Goal: Information Seeking & Learning: Learn about a topic

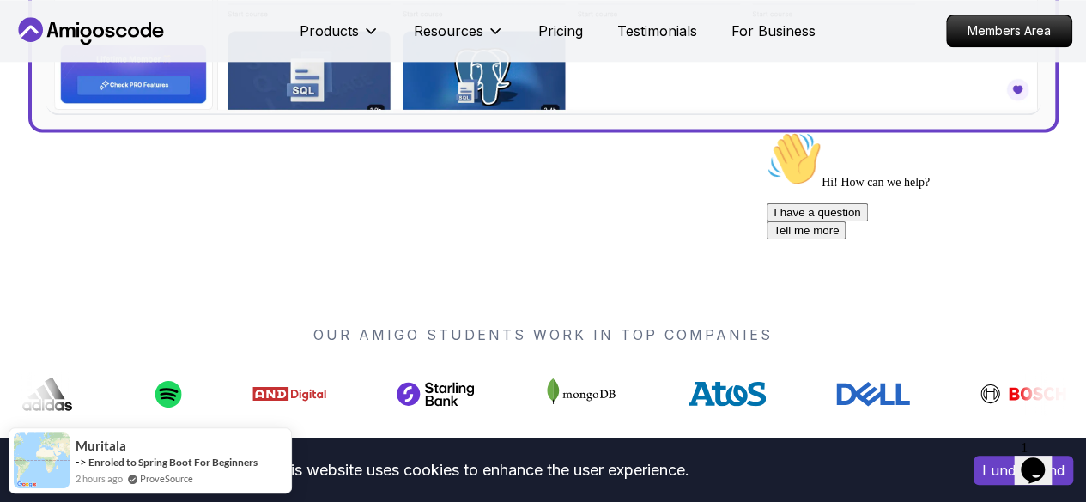
scroll to position [1069, 0]
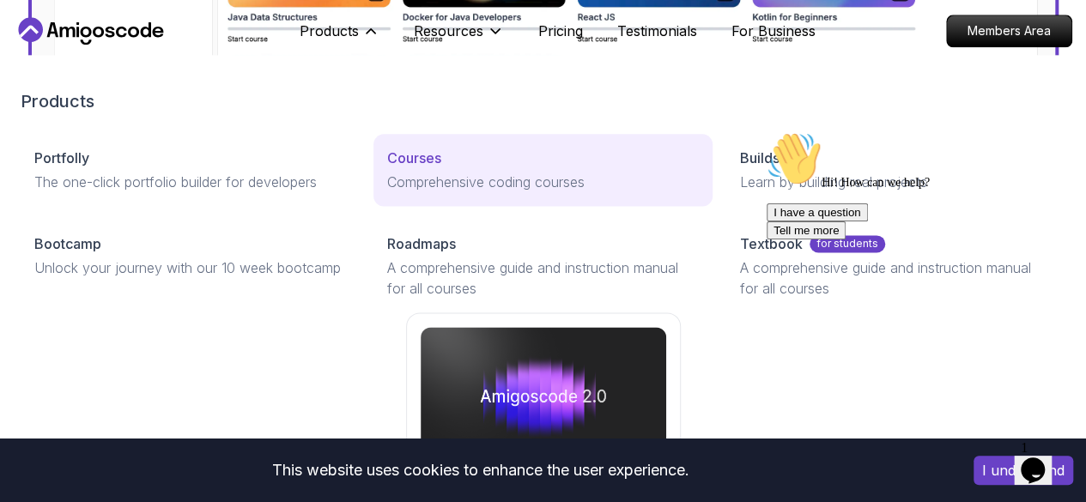
click at [387, 192] on p "Comprehensive coding courses" at bounding box center [543, 182] width 312 height 21
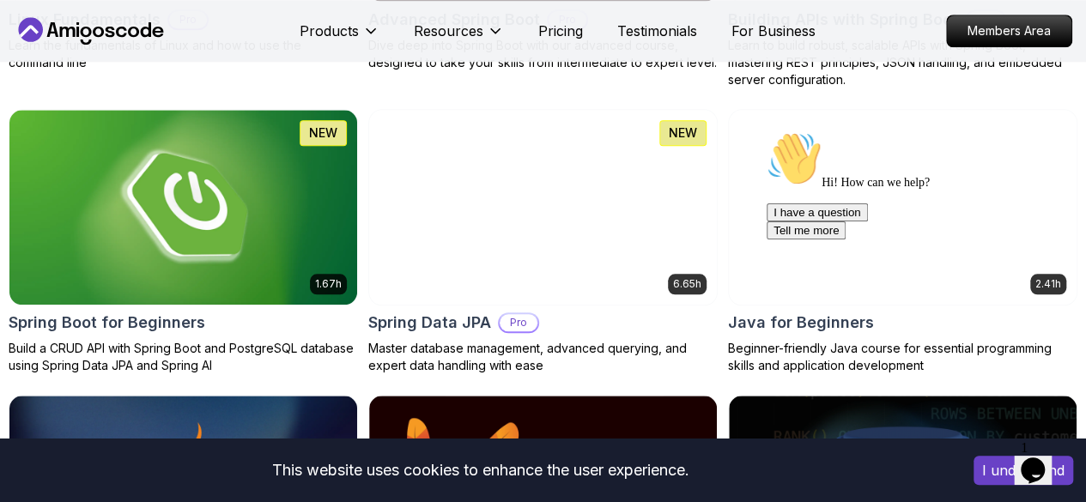
scroll to position [813, 0]
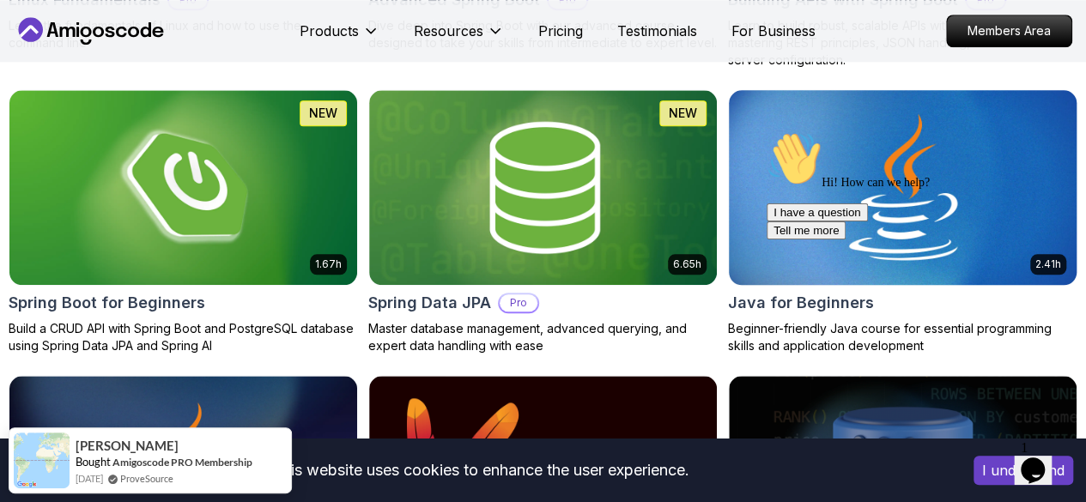
click at [942, 118] on img at bounding box center [902, 187] width 365 height 204
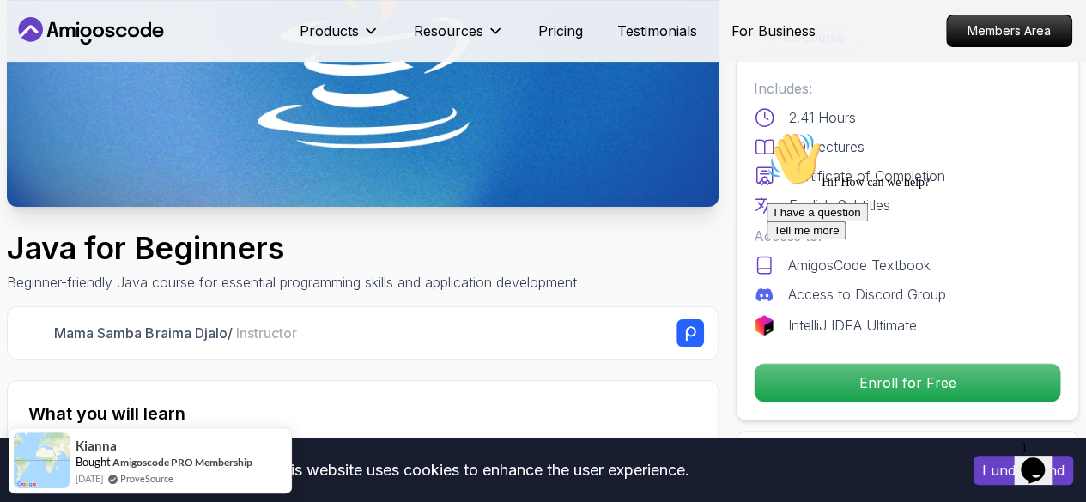
scroll to position [362, 0]
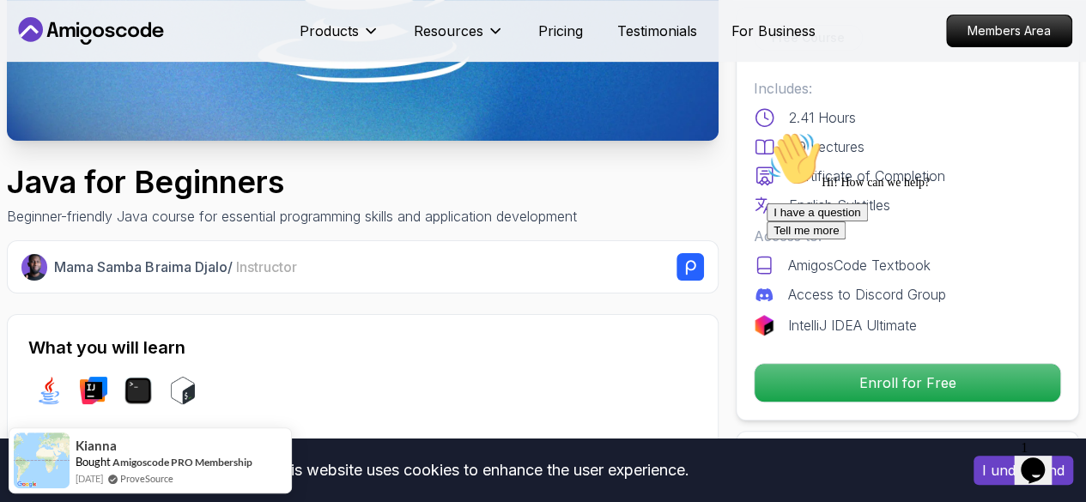
click at [868, 239] on div "I have a question Tell me more" at bounding box center [921, 221] width 309 height 36
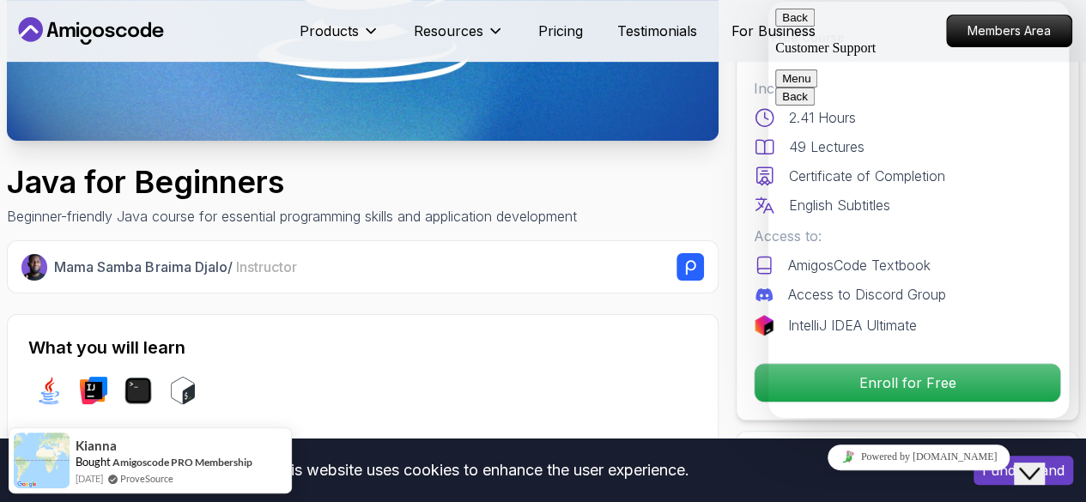
click at [788, 24] on button "Back" at bounding box center [794, 18] width 39 height 18
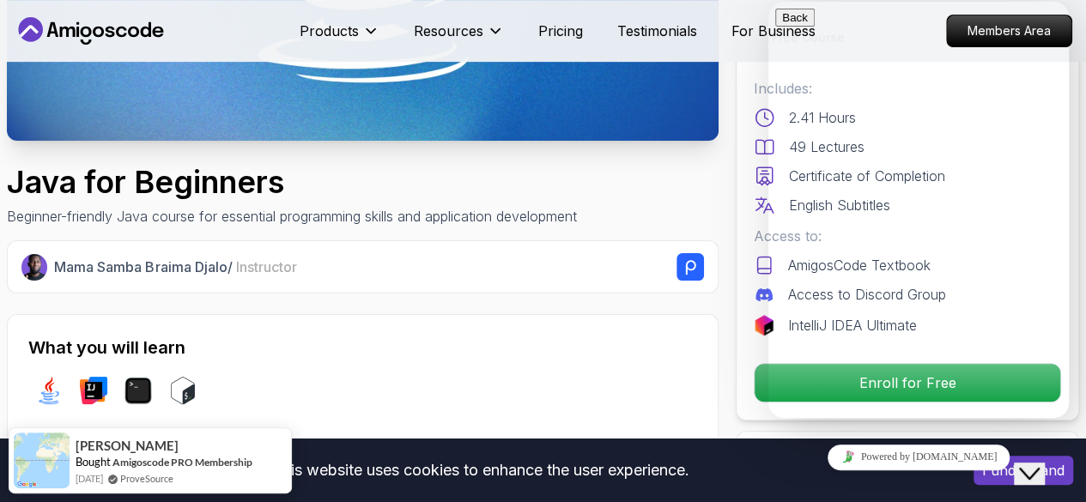
click at [568, 221] on p "Beginner-friendly Java course for essential programming skills and application …" at bounding box center [292, 216] width 570 height 21
click at [1039, 464] on icon "Close Chat This icon closes the chat window." at bounding box center [1029, 474] width 21 height 21
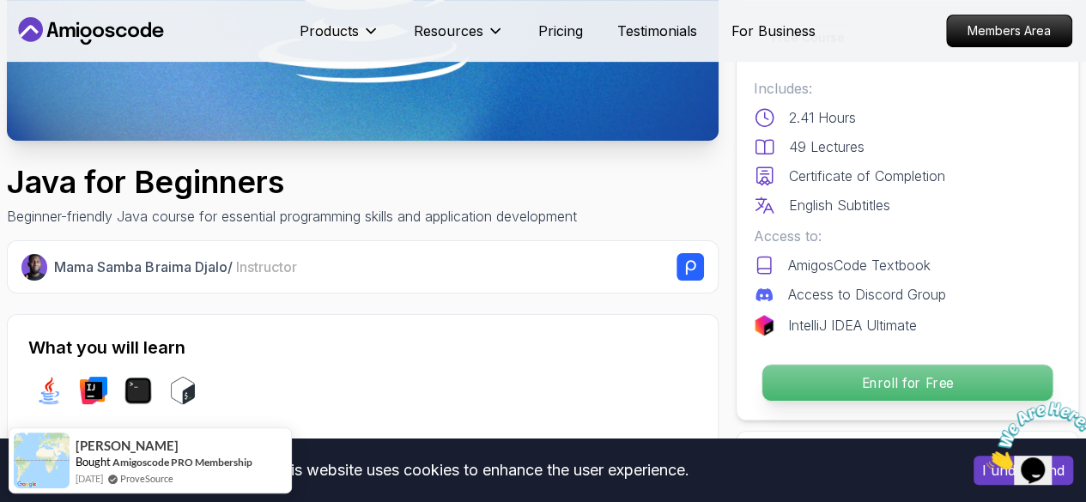
click at [937, 373] on p "Enroll for Free" at bounding box center [907, 383] width 290 height 36
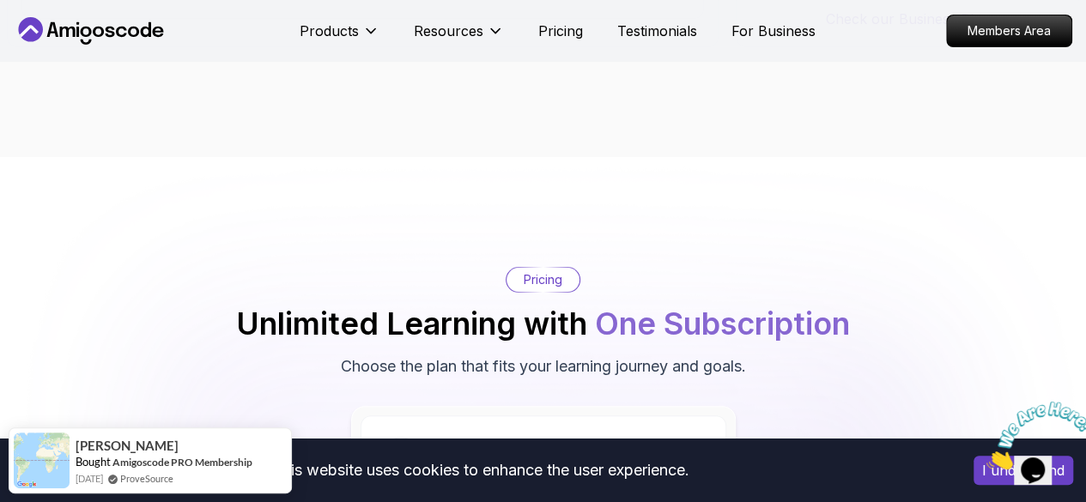
scroll to position [3354, 0]
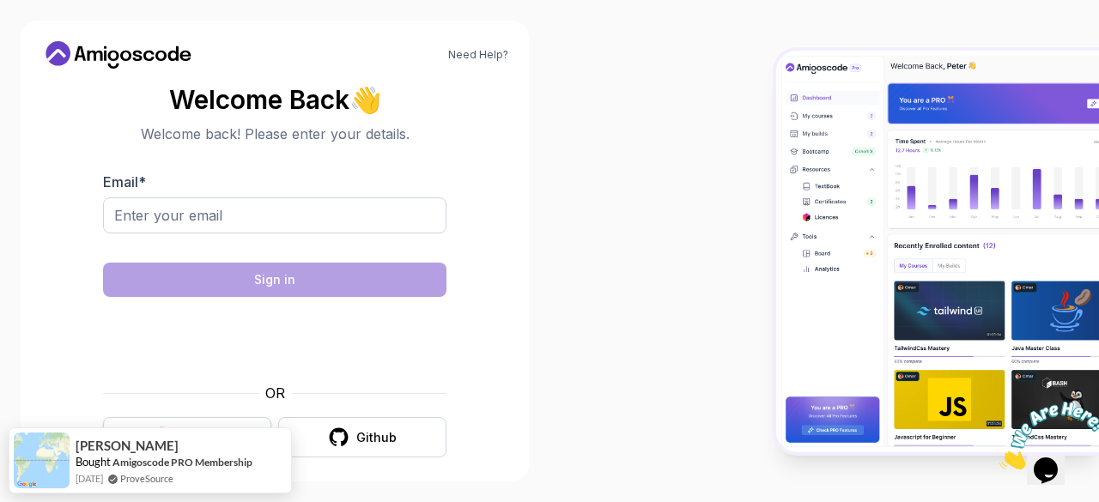
click at [223, 445] on div "Mitchel Bought Amigoscode PRO Membership 2 months ago ProveSource" at bounding box center [161, 460] width 183 height 51
click at [575, 368] on div at bounding box center [823, 251] width 549 height 502
click at [668, 289] on div at bounding box center [823, 251] width 549 height 502
click at [103, 417] on button "Google" at bounding box center [187, 437] width 168 height 40
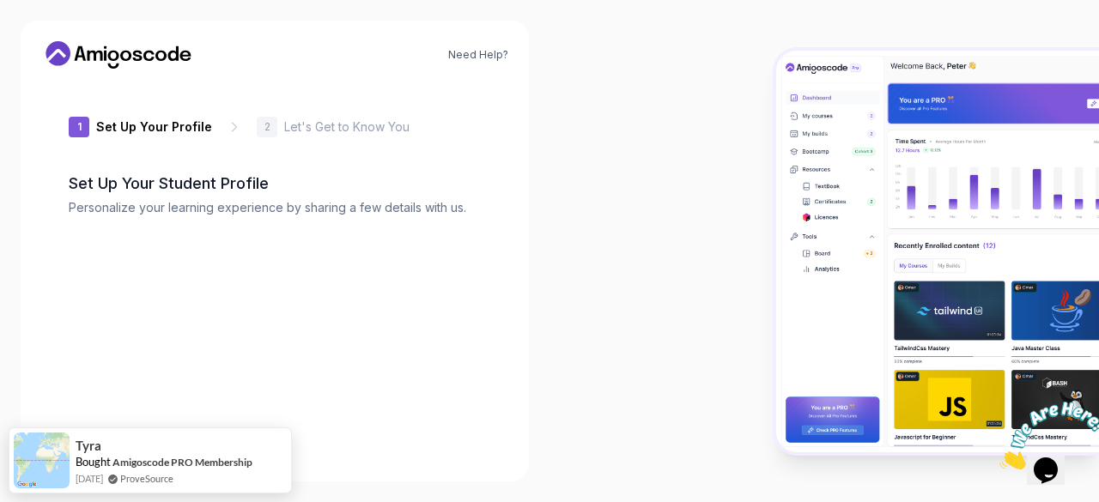
type input "keenbear0aa60"
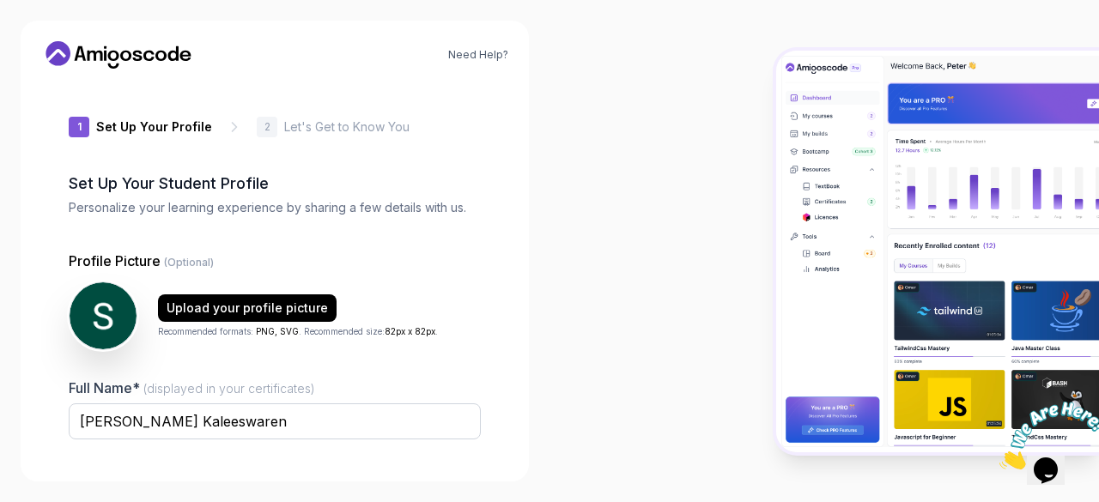
click at [529, 195] on div "Need Help? 1 Set Up Your Profile 1 Set Up Your Profile 2 Let's Get to Know You …" at bounding box center [274, 251] width 549 height 502
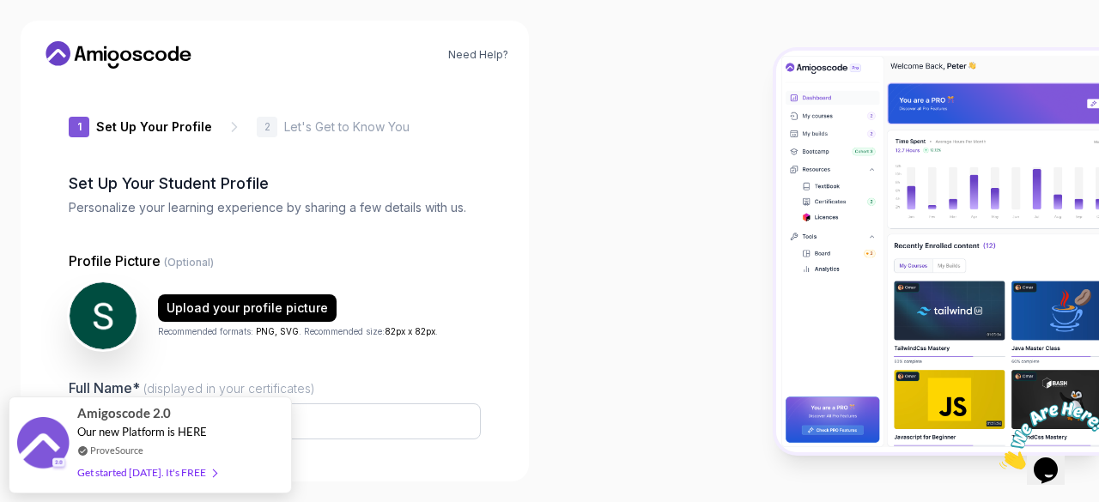
click at [561, 285] on div at bounding box center [823, 251] width 549 height 502
click at [226, 125] on icon at bounding box center [234, 126] width 17 height 17
click at [108, 334] on img at bounding box center [103, 316] width 70 height 70
click at [226, 308] on div "Upload your profile picture" at bounding box center [247, 308] width 161 height 17
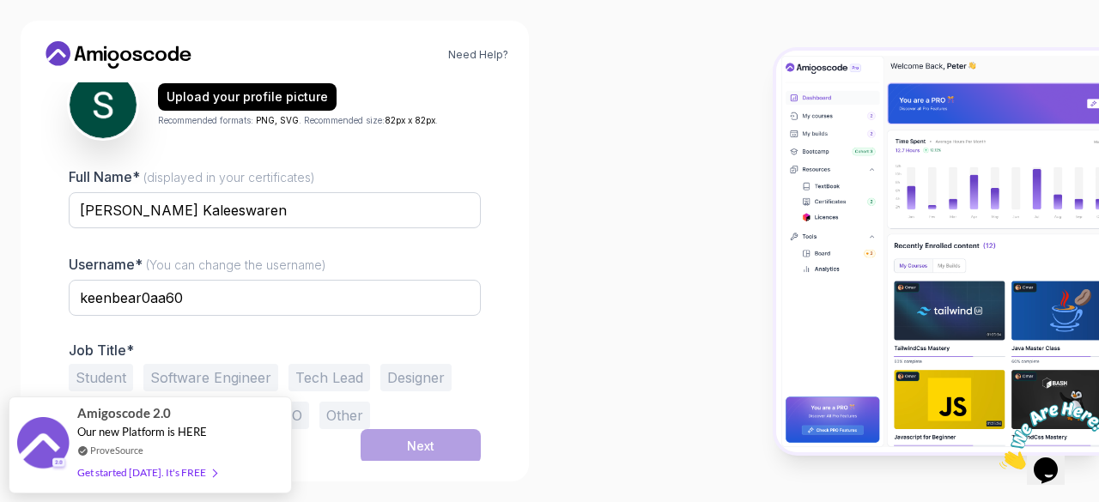
scroll to position [212, 0]
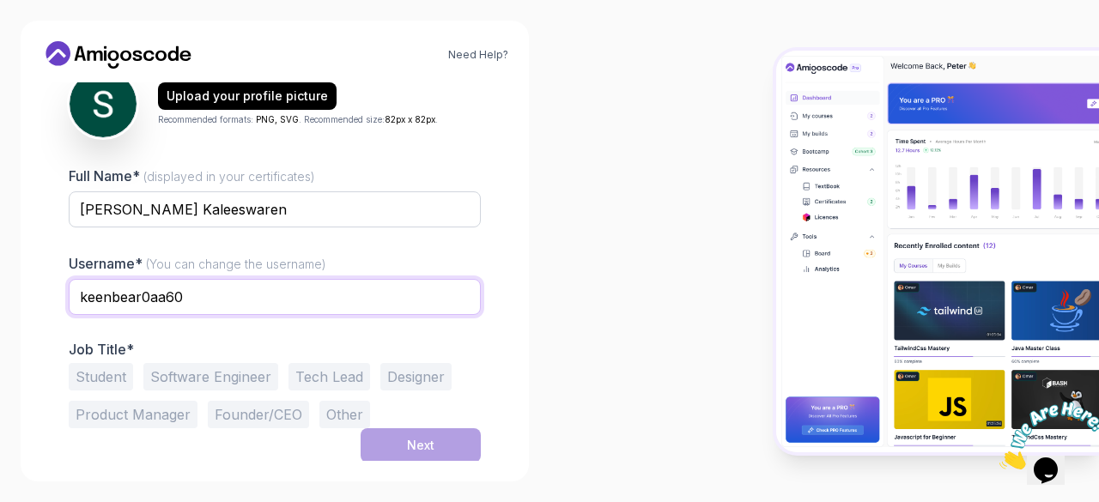
drag, startPoint x: 197, startPoint y: 298, endPoint x: 0, endPoint y: 338, distance: 201.5
click at [0, 338] on div "Need Help? 1 Set Up Your Profile 1 Set Up Your Profile 2 Let's Get to Know You …" at bounding box center [274, 251] width 549 height 502
type input "[PERSON_NAME]"
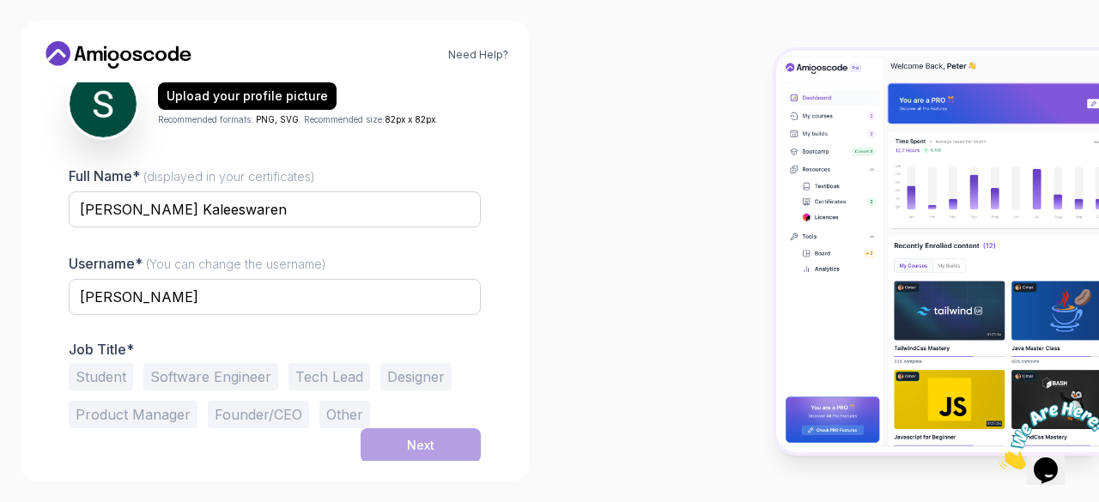
click at [121, 376] on button "Student" at bounding box center [101, 376] width 64 height 27
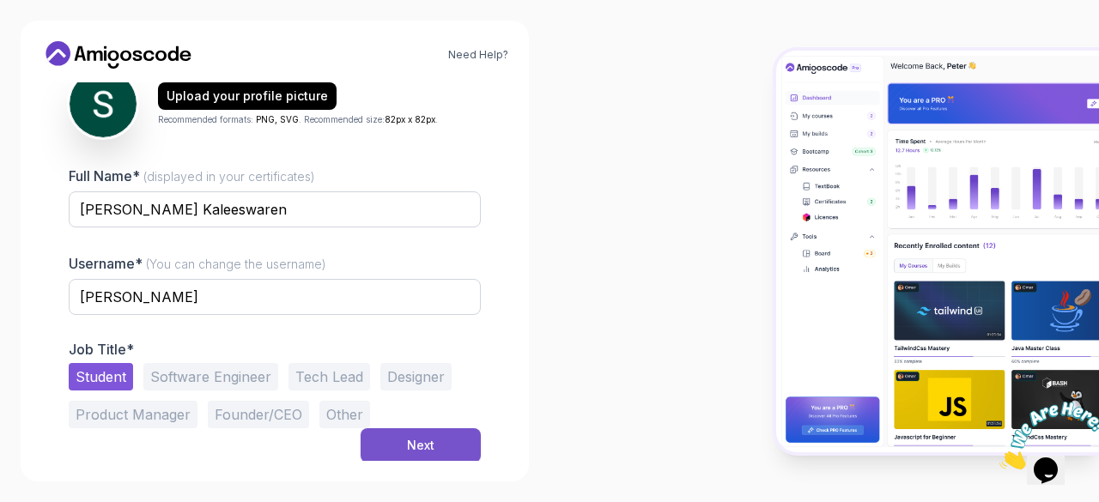
click at [421, 437] on div "Next" at bounding box center [420, 445] width 27 height 17
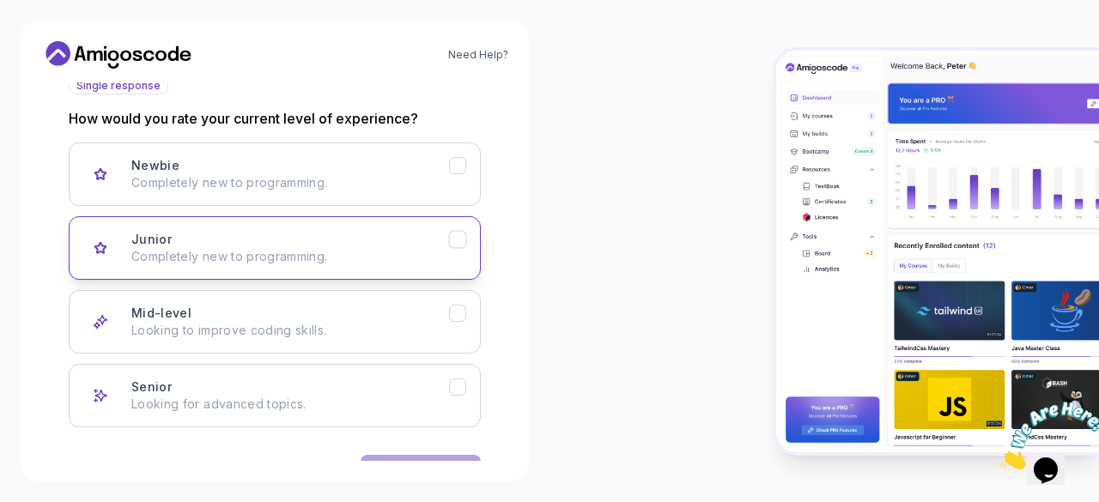
click at [302, 233] on div "Junior Completely new to programming." at bounding box center [290, 248] width 318 height 34
click at [379, 455] on button "Next" at bounding box center [421, 472] width 120 height 34
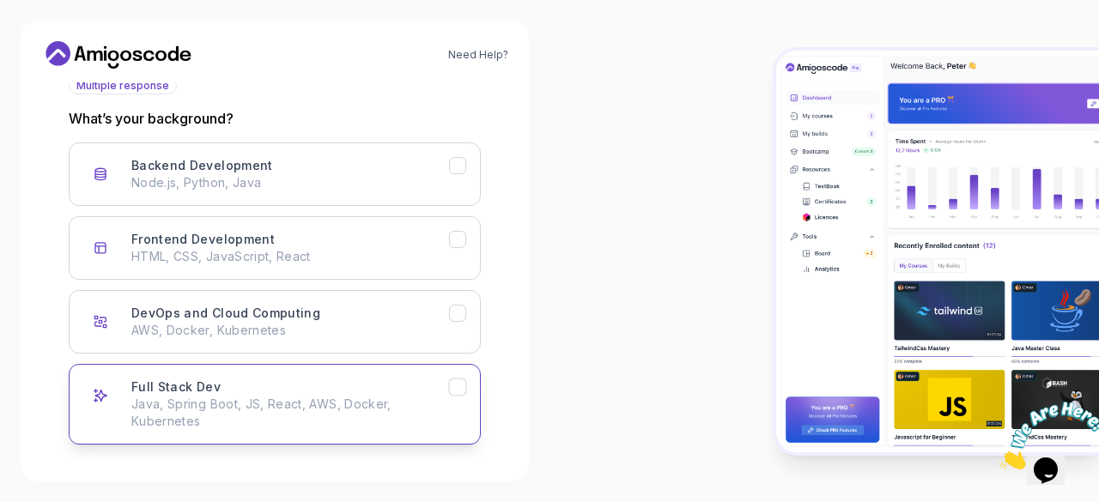
click at [316, 397] on p "Java, Spring Boot, JS, React, AWS, Docker, Kubernetes" at bounding box center [290, 413] width 318 height 34
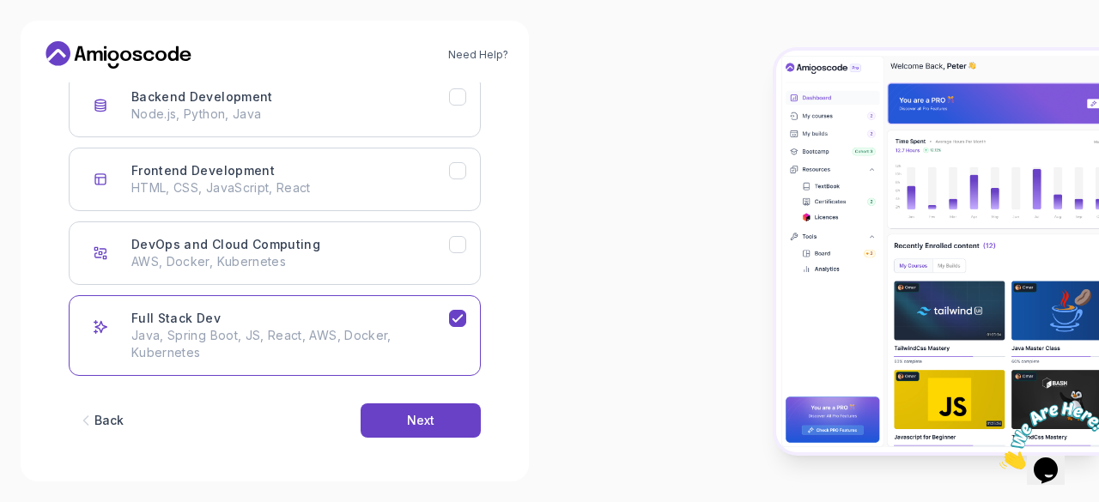
scroll to position [282, 0]
click at [408, 417] on div "Next" at bounding box center [420, 418] width 27 height 17
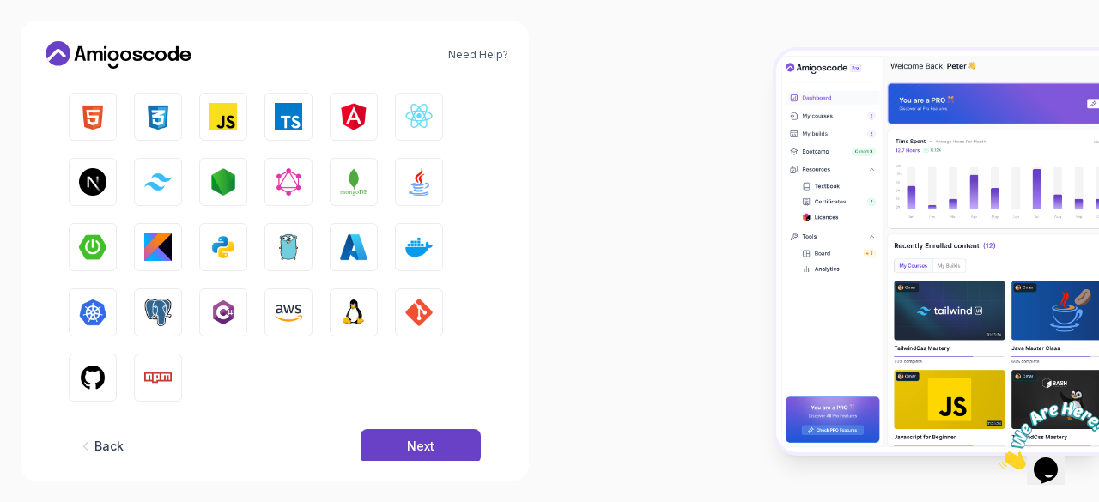
click at [94, 454] on div "Back" at bounding box center [108, 446] width 29 height 17
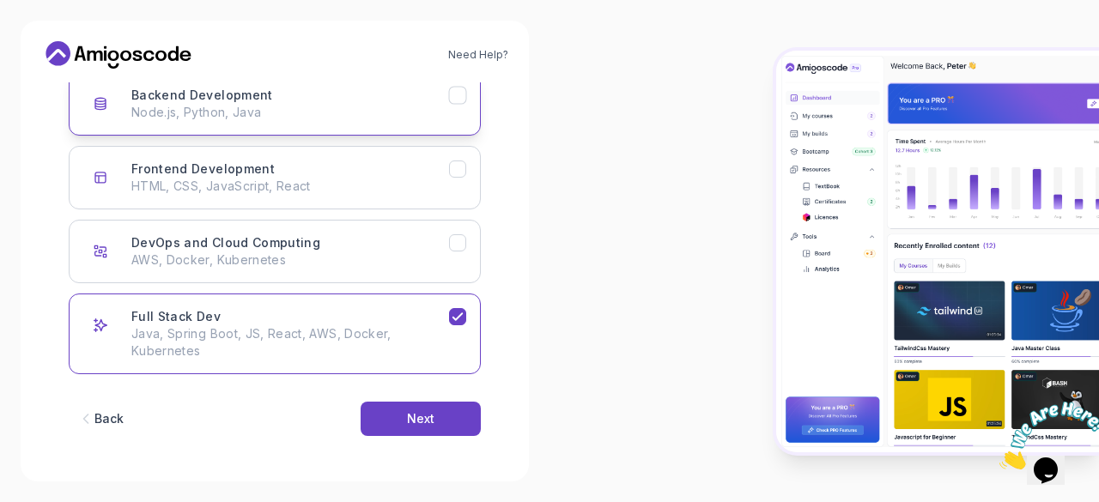
click at [291, 105] on p "Node.js, Python, Java" at bounding box center [290, 112] width 318 height 17
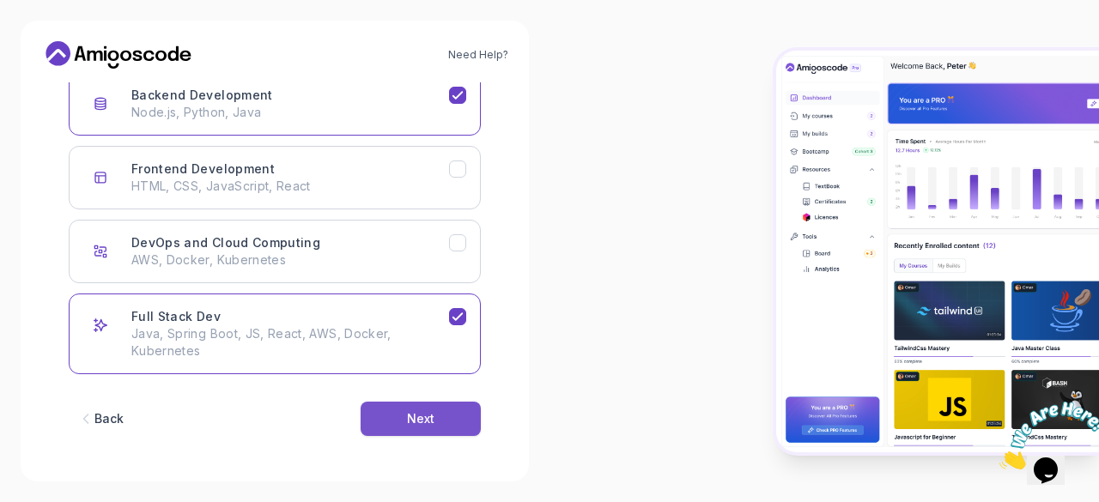
click at [444, 420] on button "Next" at bounding box center [421, 419] width 120 height 34
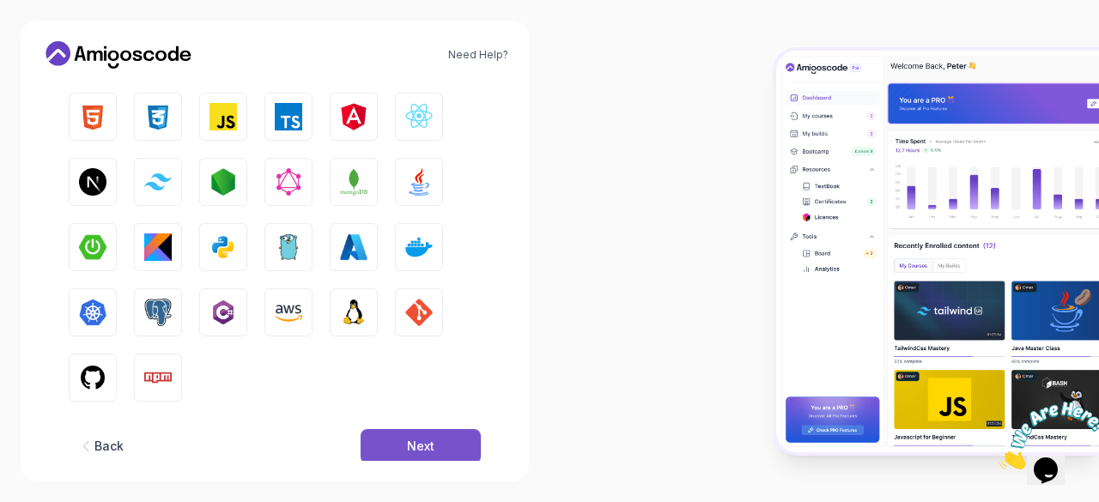
click at [406, 441] on button "Next" at bounding box center [421, 446] width 120 height 34
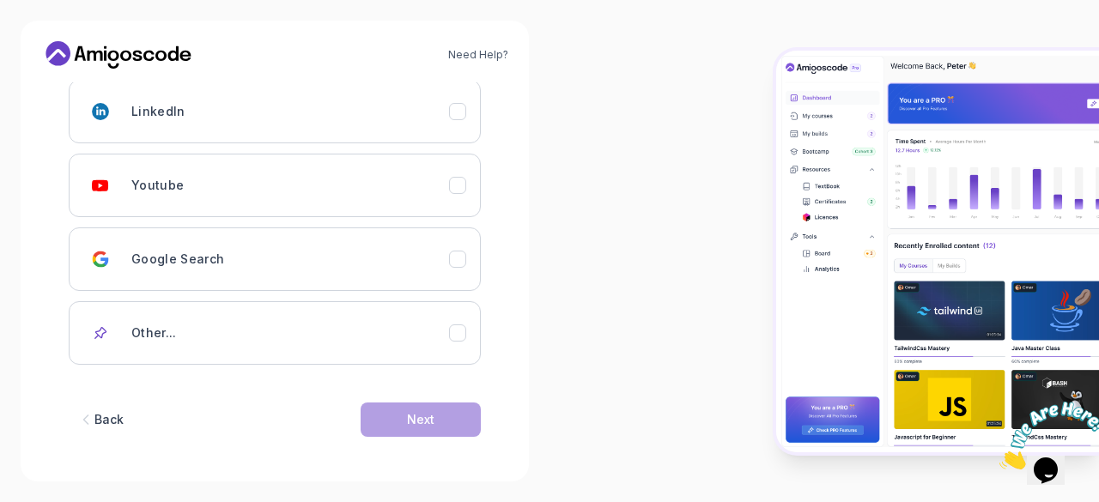
scroll to position [276, 0]
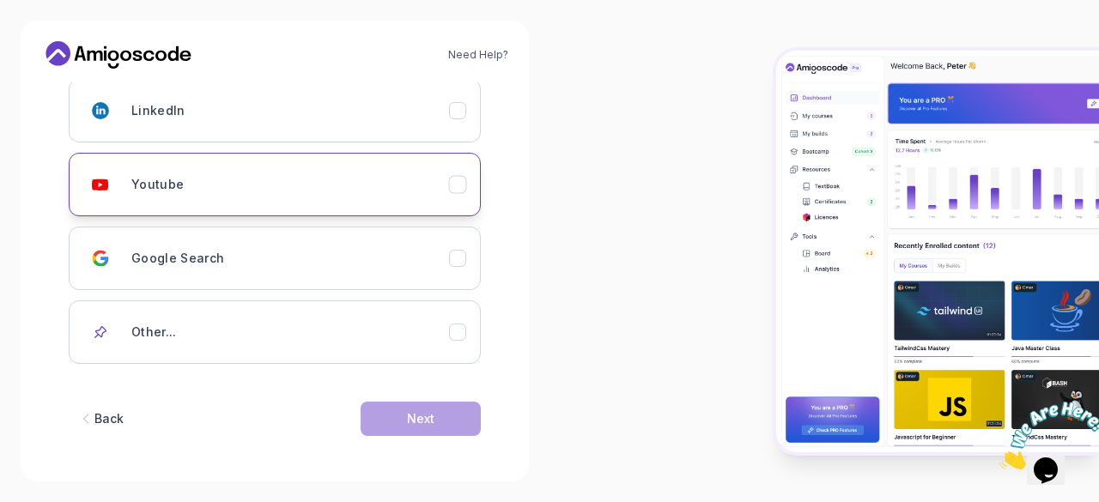
click at [453, 190] on icon "Youtube" at bounding box center [458, 185] width 16 height 16
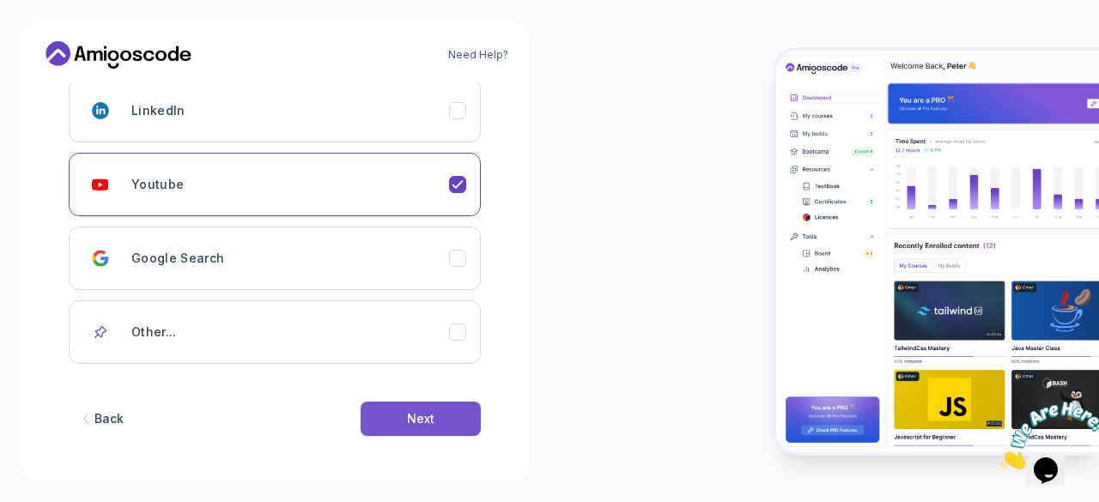
click at [422, 418] on div "Next" at bounding box center [420, 418] width 27 height 17
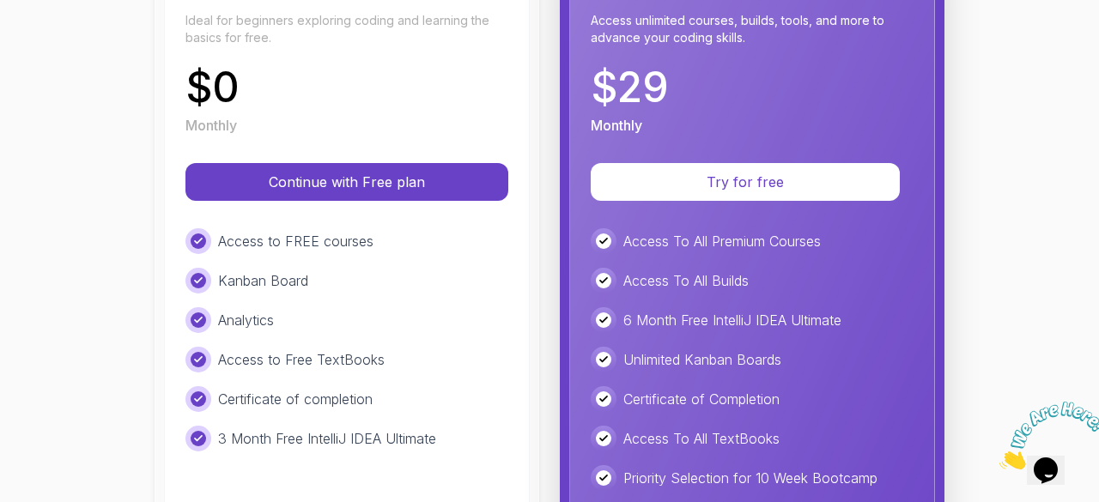
scroll to position [278, 0]
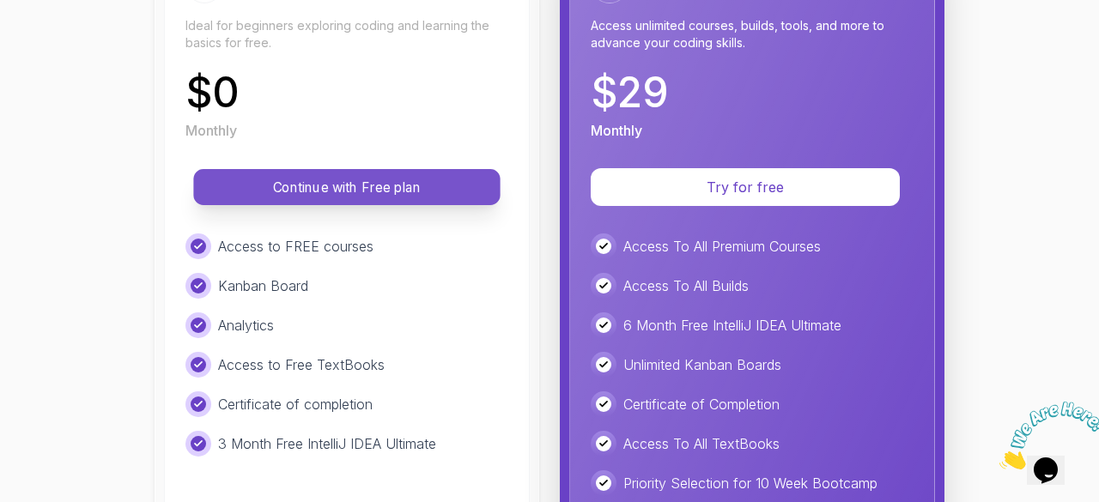
click at [350, 195] on p "Continue with Free plan" at bounding box center [347, 188] width 268 height 20
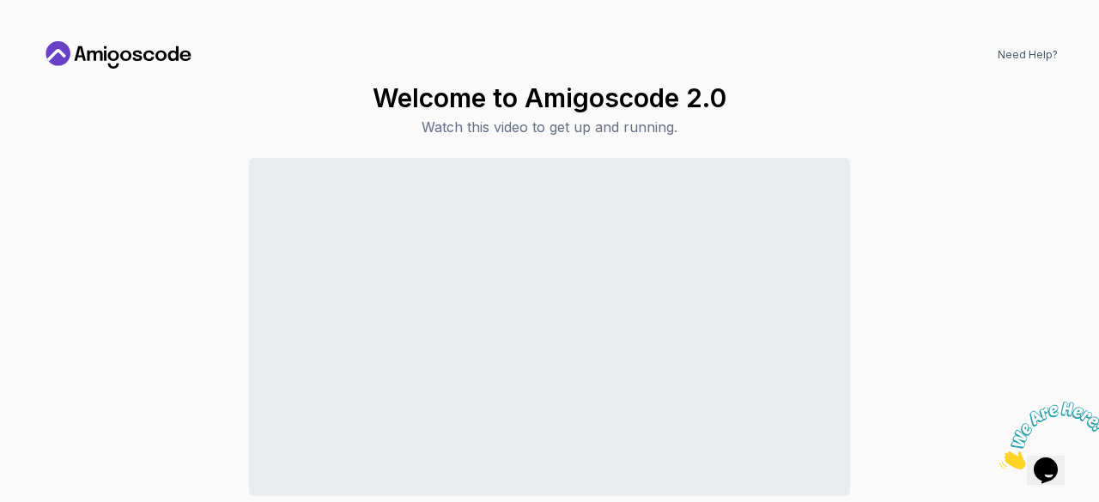
click at [980, 235] on div "Continue to Dashboard" at bounding box center [549, 361] width 1016 height 407
click at [993, 241] on div "Continue to Dashboard" at bounding box center [549, 361] width 1016 height 407
click at [999, 458] on icon "Close" at bounding box center [999, 465] width 0 height 15
click at [518, 106] on h1 "Welcome to Amigoscode 2.0" at bounding box center [550, 97] width 354 height 31
click at [1030, 50] on link "Need Help?" at bounding box center [1027, 55] width 60 height 14
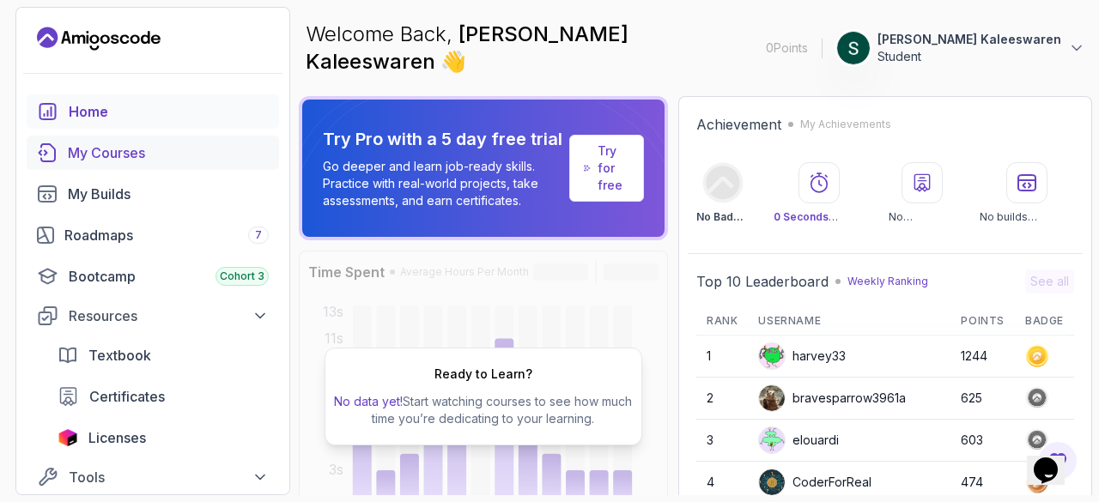
click at [132, 160] on div "My Courses" at bounding box center [168, 152] width 201 height 21
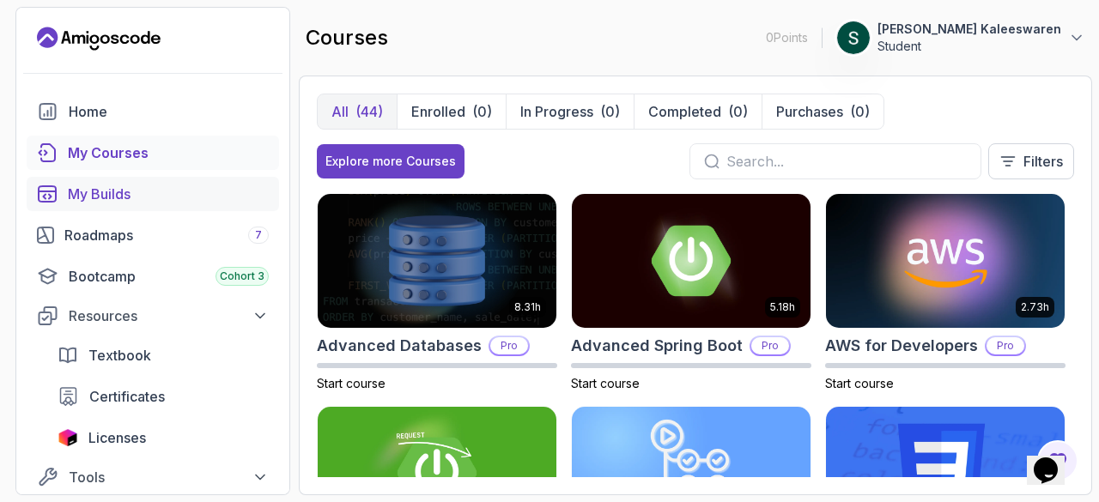
click at [189, 188] on div "My Builds" at bounding box center [168, 194] width 201 height 21
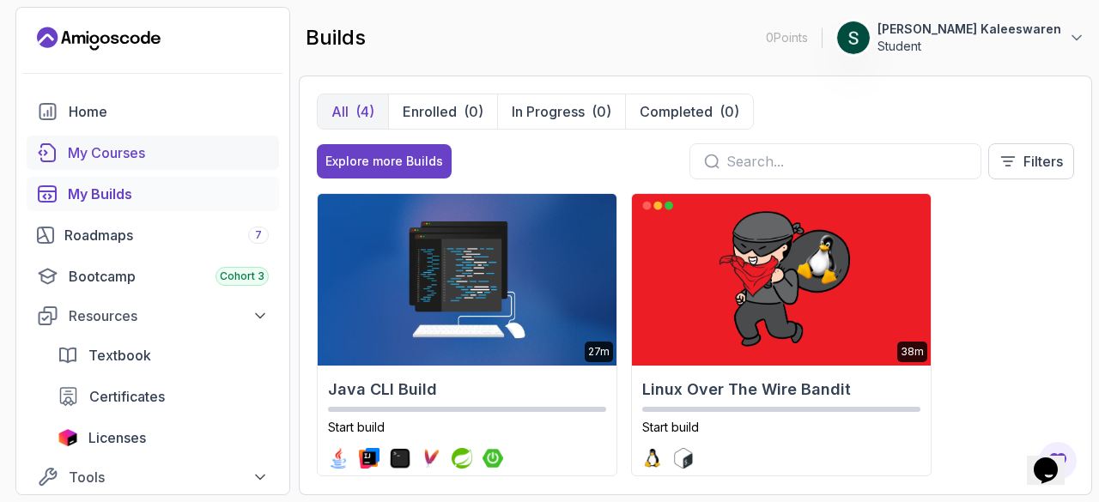
click at [184, 150] on div "My Courses" at bounding box center [168, 152] width 201 height 21
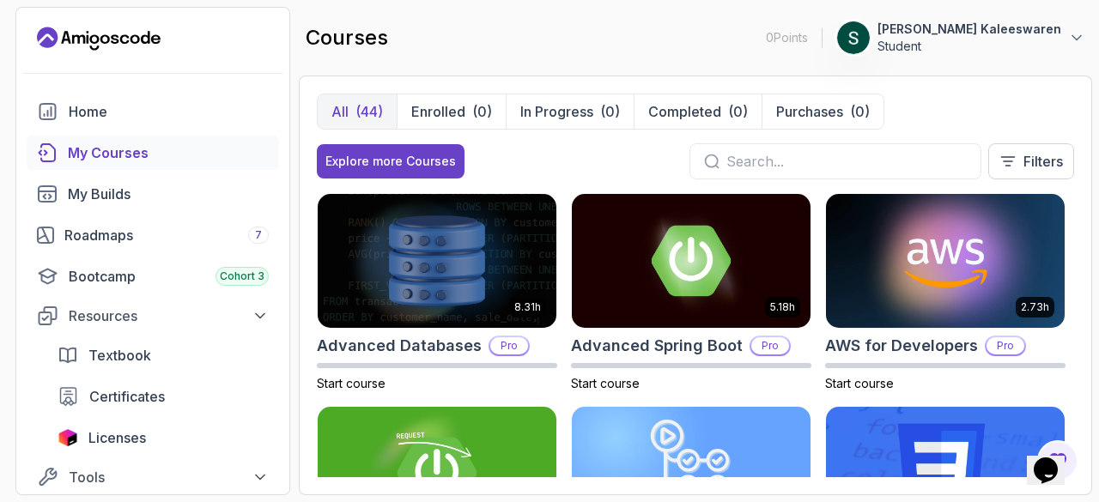
click at [882, 162] on input "text" at bounding box center [846, 161] width 240 height 21
click at [431, 104] on p "Enrolled" at bounding box center [438, 111] width 54 height 21
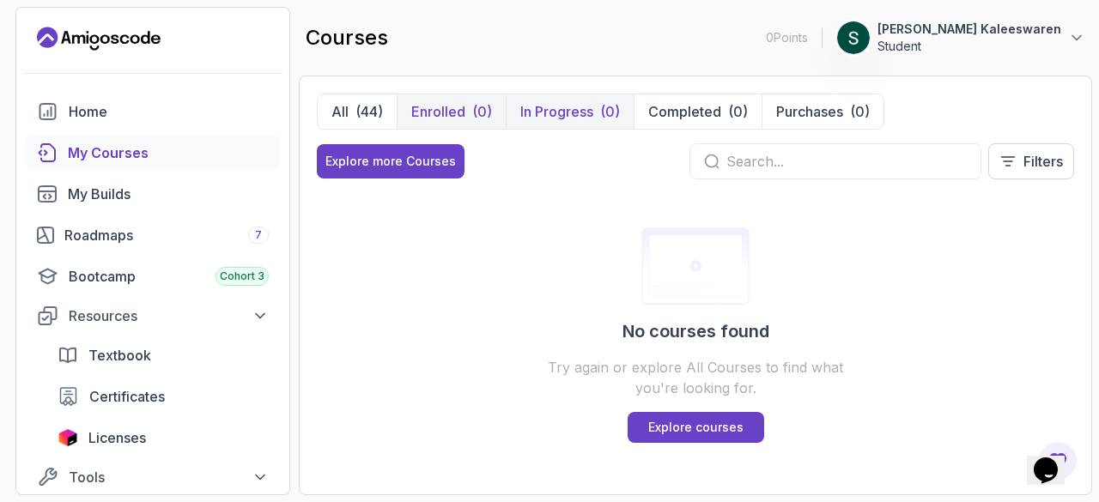
click at [558, 101] on p "In Progress" at bounding box center [556, 111] width 73 height 21
click at [550, 121] on p "In Progress" at bounding box center [556, 111] width 73 height 21
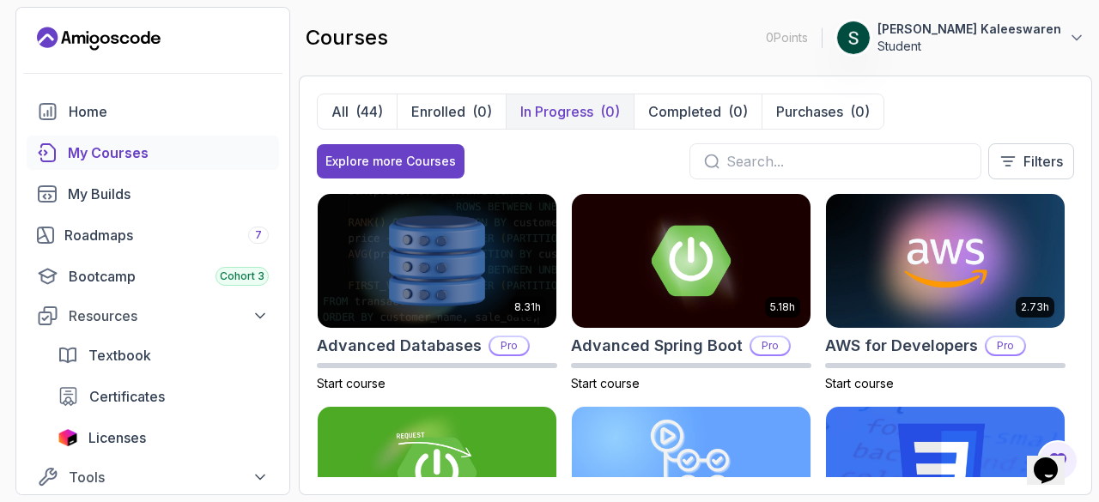
click at [550, 121] on p "In Progress" at bounding box center [556, 111] width 73 height 21
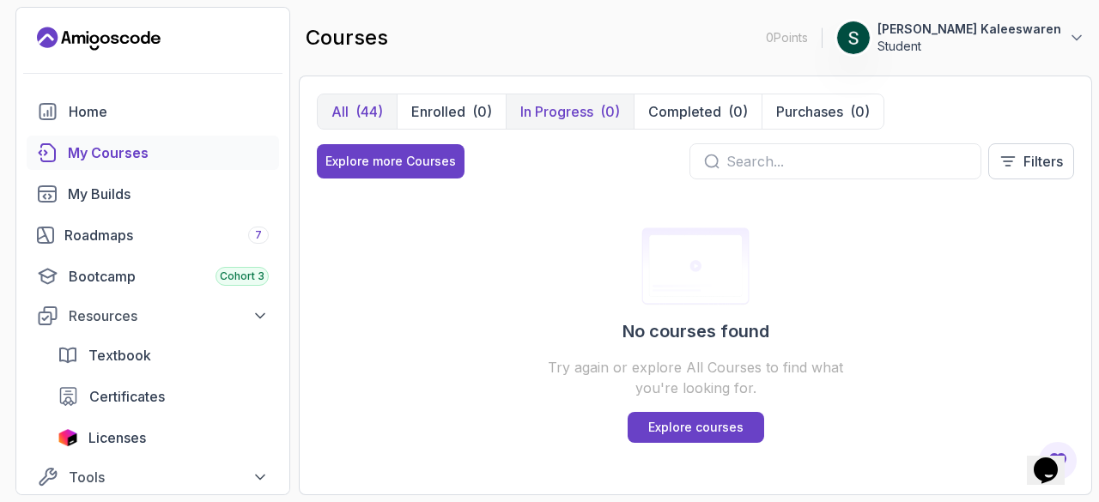
click at [362, 113] on div "(44)" at bounding box center [368, 111] width 27 height 21
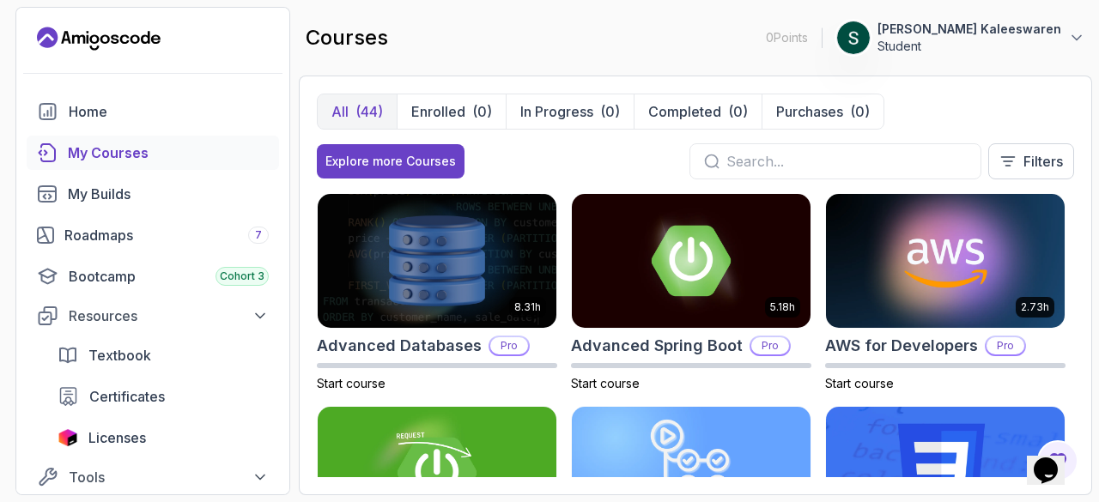
drag, startPoint x: 362, startPoint y: 113, endPoint x: 1066, endPoint y: 132, distance: 704.1
click at [1066, 132] on div "All (44) Enrolled (0) In Progress (0) Completed (0) Purchases (0) Explore more …" at bounding box center [695, 144] width 757 height 100
click at [838, 164] on input "text" at bounding box center [846, 161] width 240 height 21
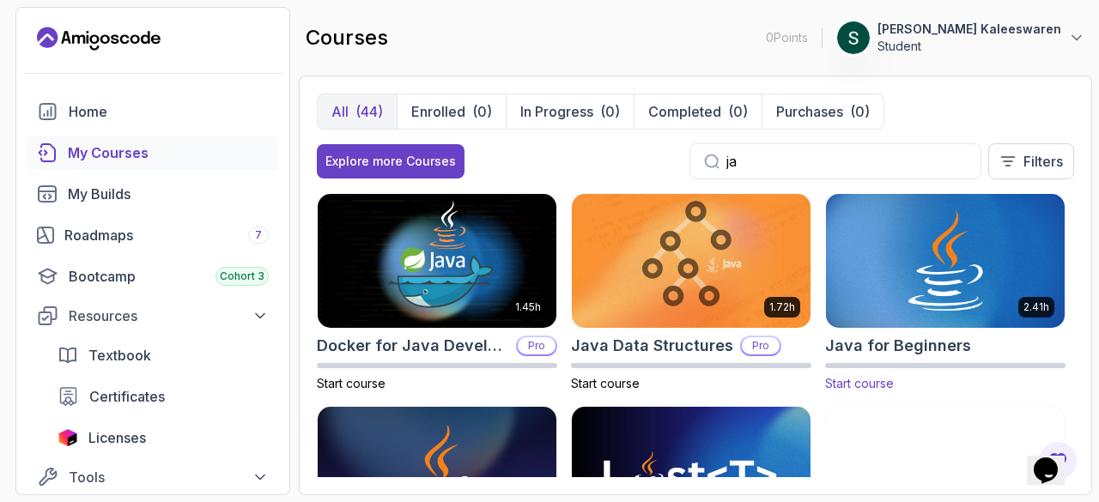
type input "ja"
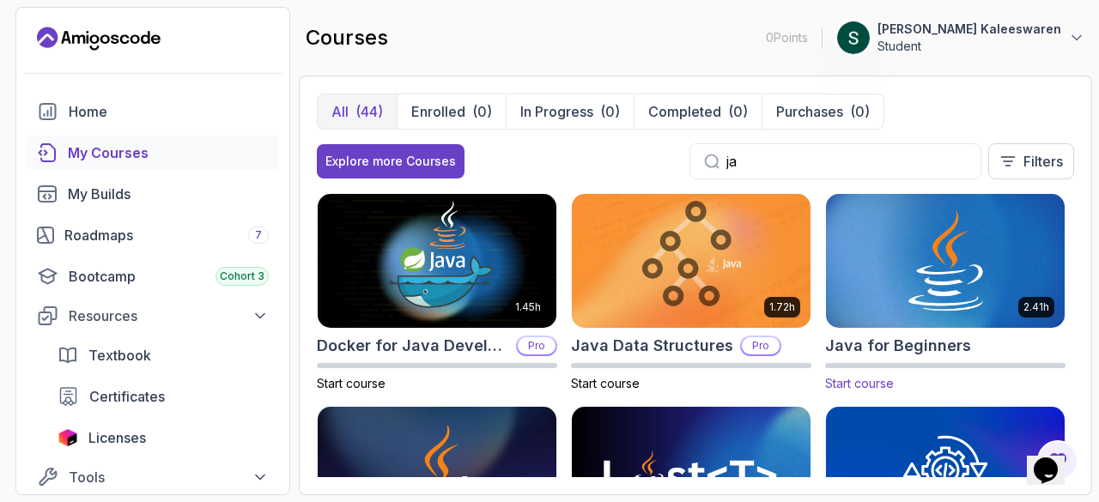
click at [973, 245] on img at bounding box center [945, 261] width 251 height 140
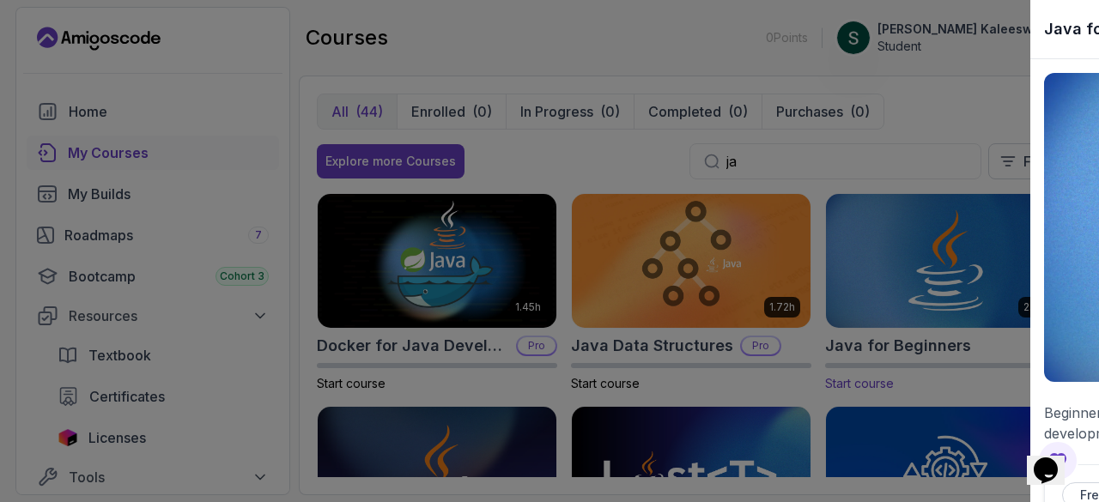
click at [973, 245] on div "1.45h Docker for Java Developers Pro Start course 1.72h Java Data Structures Pr…" at bounding box center [695, 335] width 757 height 284
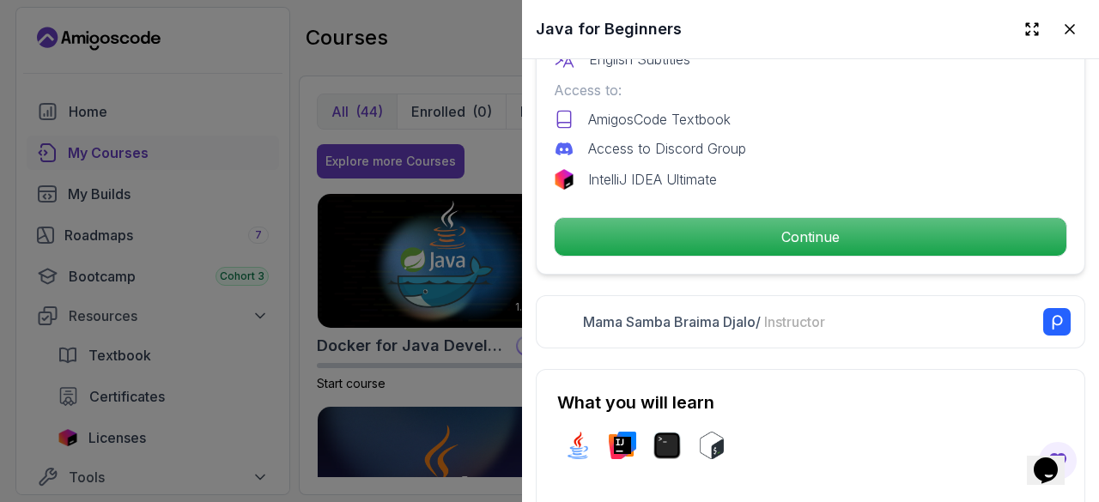
scroll to position [609, 0]
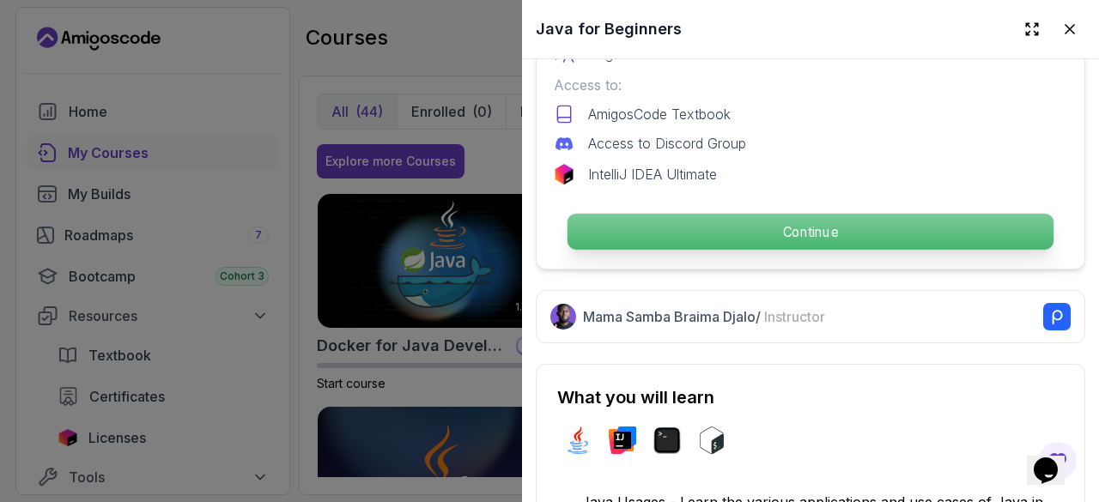
click at [807, 223] on p "Continue" at bounding box center [810, 232] width 486 height 36
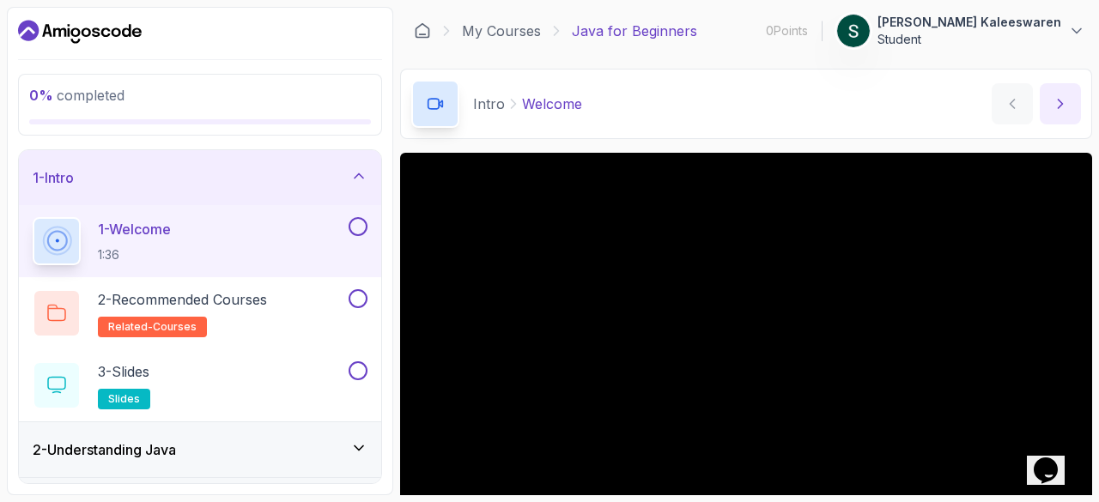
click at [1056, 101] on icon "next content" at bounding box center [1059, 103] width 17 height 17
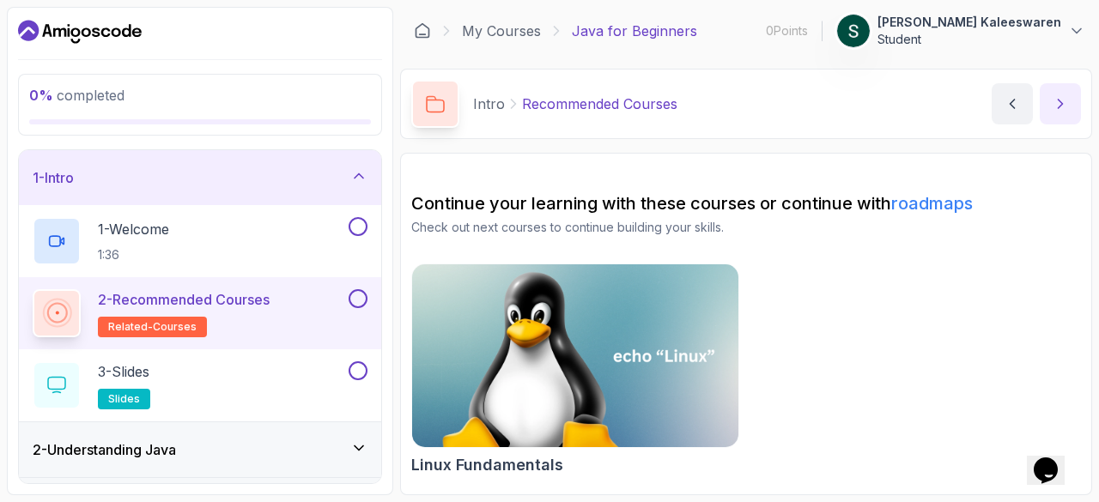
click at [1057, 103] on icon "next content" at bounding box center [1059, 103] width 17 height 17
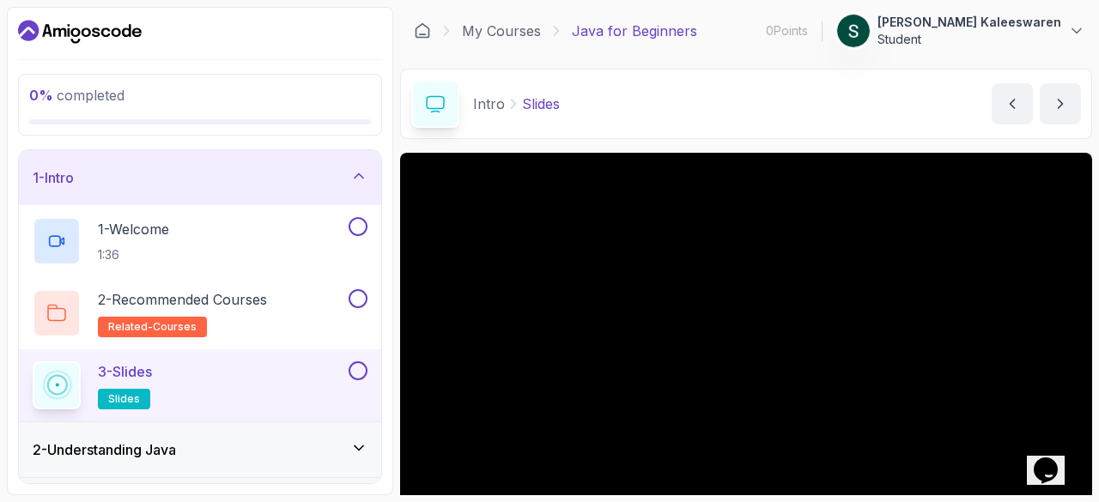
scroll to position [34, 0]
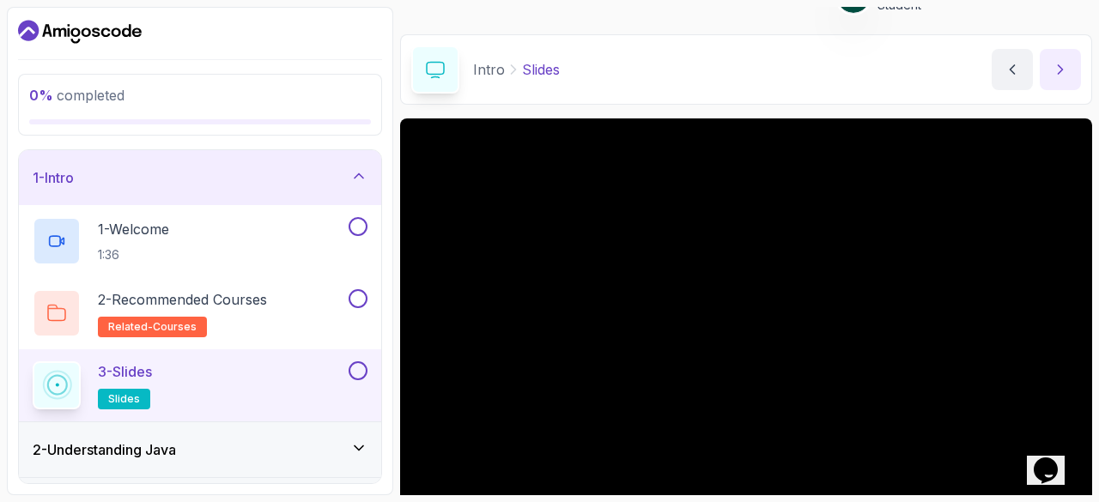
click at [1051, 63] on icon "next content" at bounding box center [1059, 69] width 17 height 17
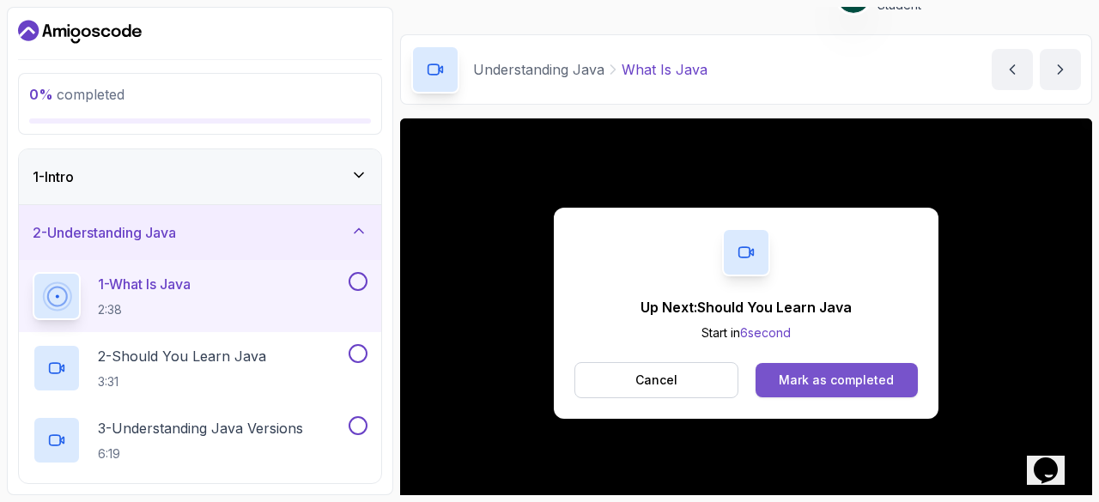
click at [829, 388] on button "Mark as completed" at bounding box center [836, 380] width 162 height 34
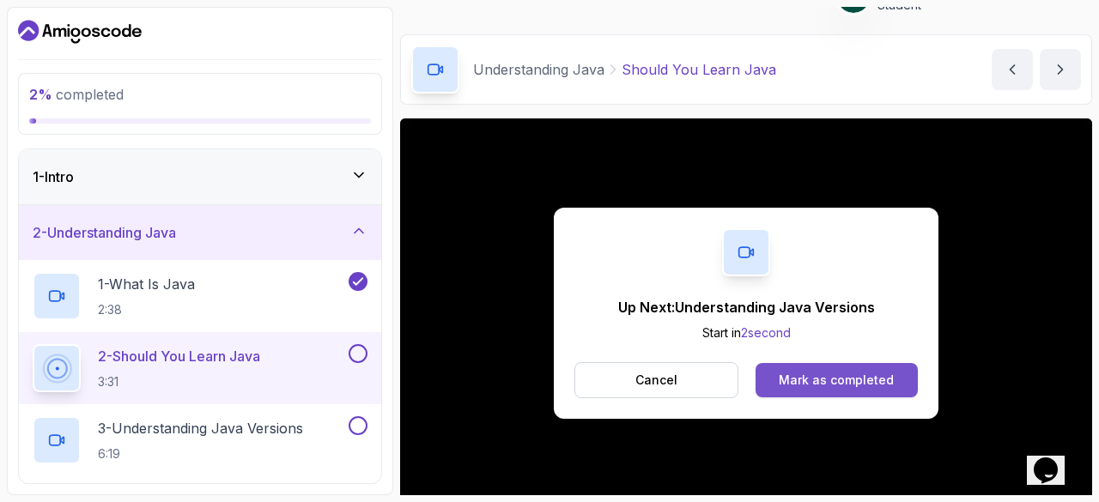
click at [879, 377] on div "Mark as completed" at bounding box center [836, 380] width 115 height 17
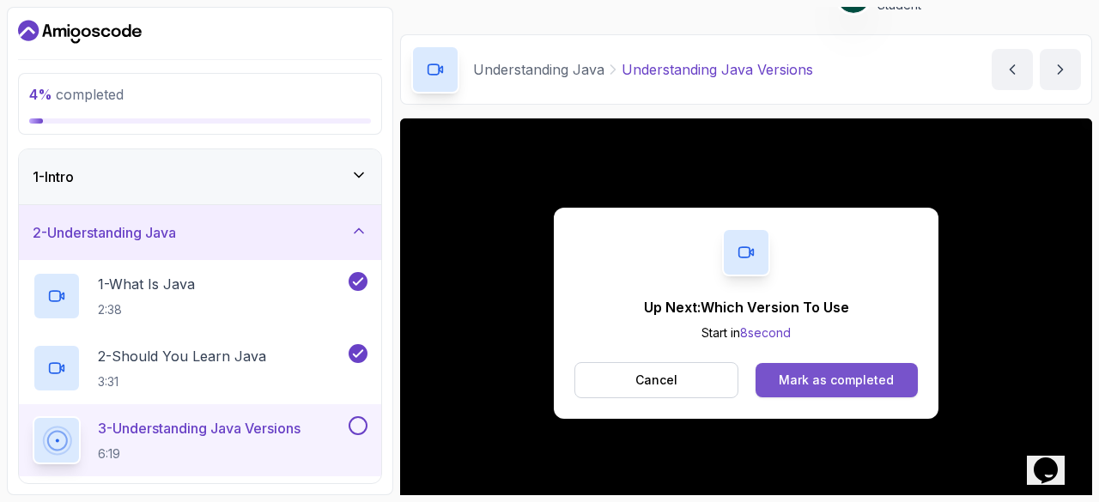
click at [871, 391] on button "Mark as completed" at bounding box center [836, 380] width 162 height 34
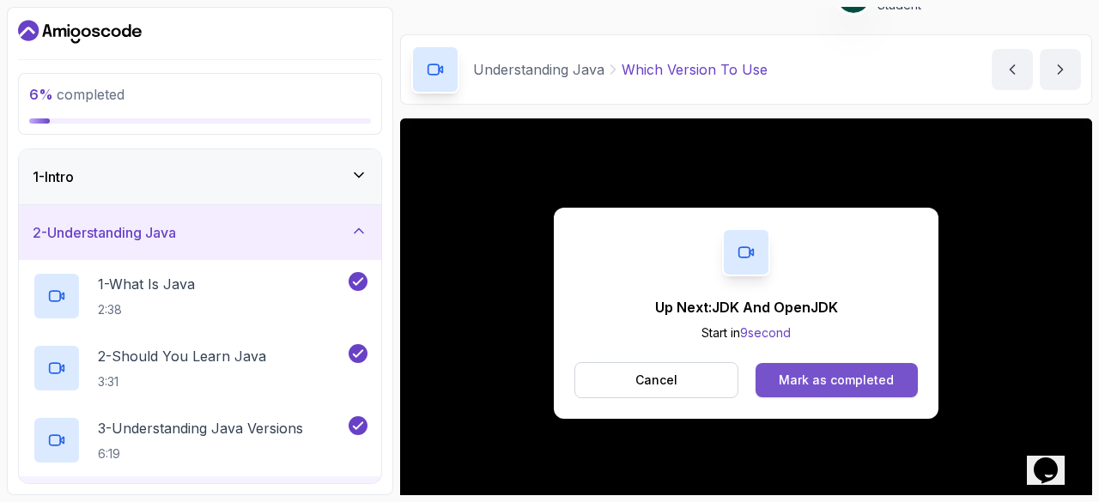
click at [891, 385] on div "Mark as completed" at bounding box center [836, 380] width 115 height 17
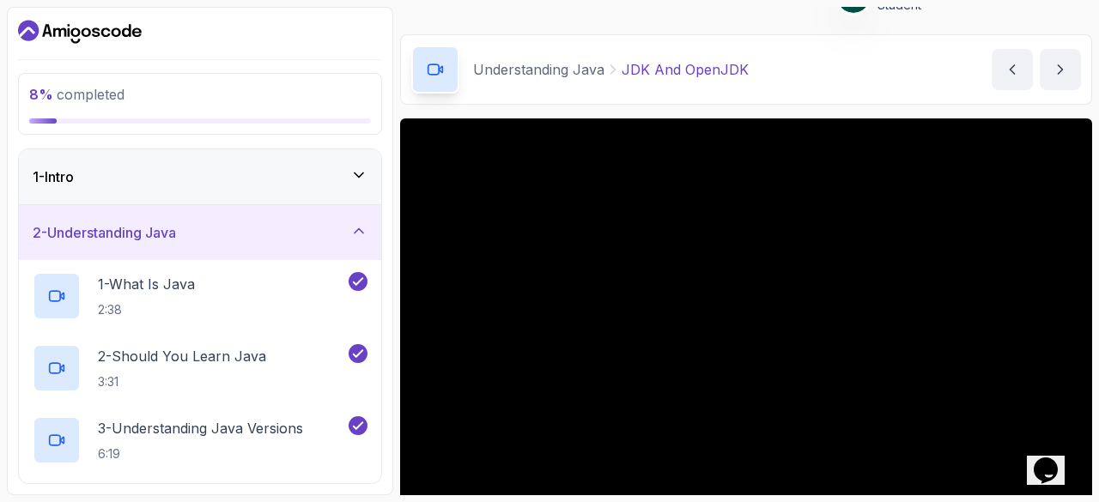
click at [352, 236] on icon at bounding box center [358, 230] width 17 height 17
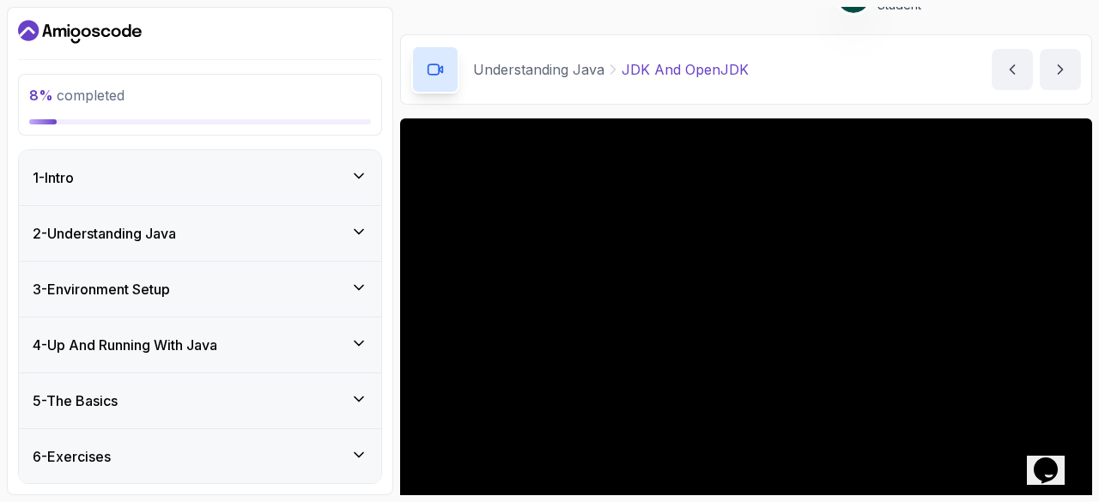
click at [366, 226] on icon at bounding box center [358, 231] width 17 height 17
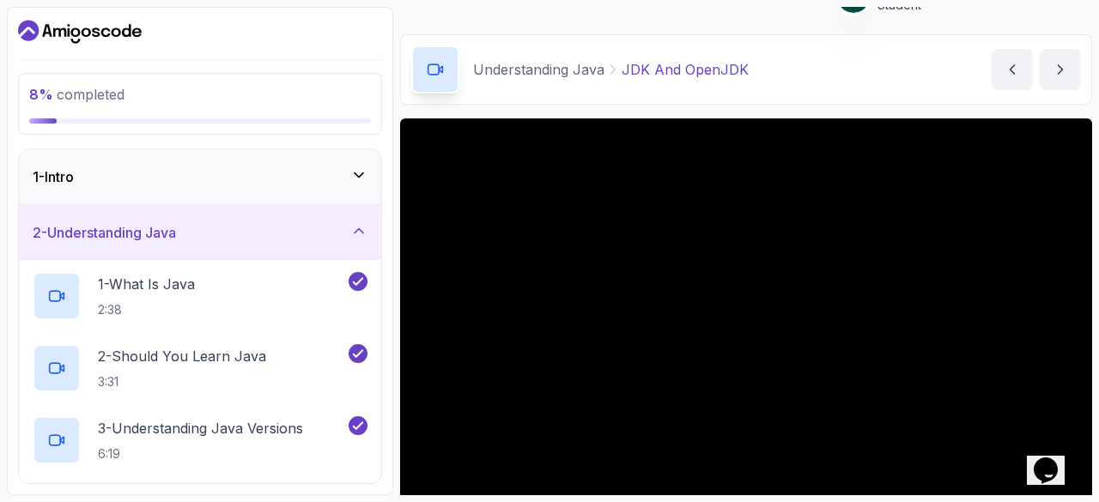
click at [366, 226] on icon at bounding box center [358, 230] width 17 height 17
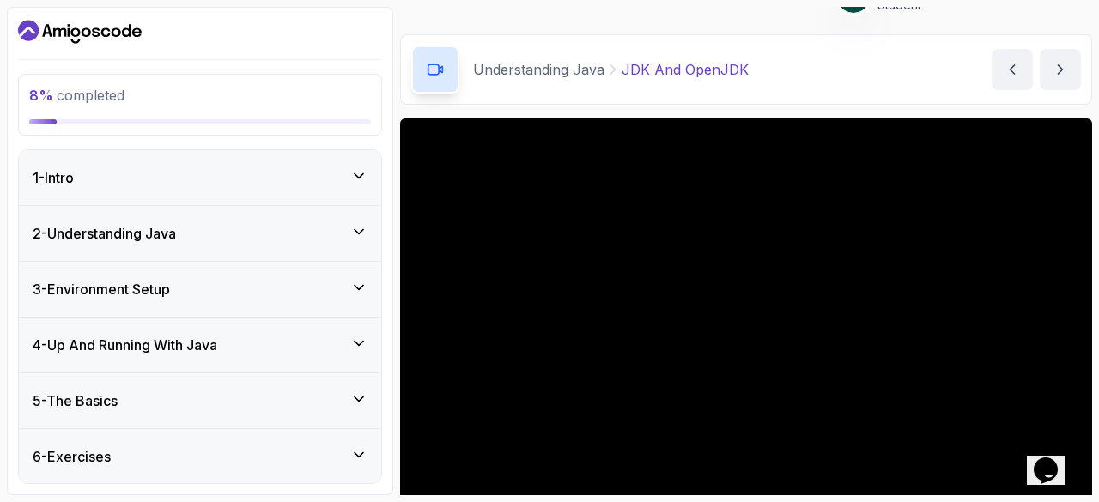
click at [366, 185] on div "1 - Intro" at bounding box center [200, 177] width 335 height 21
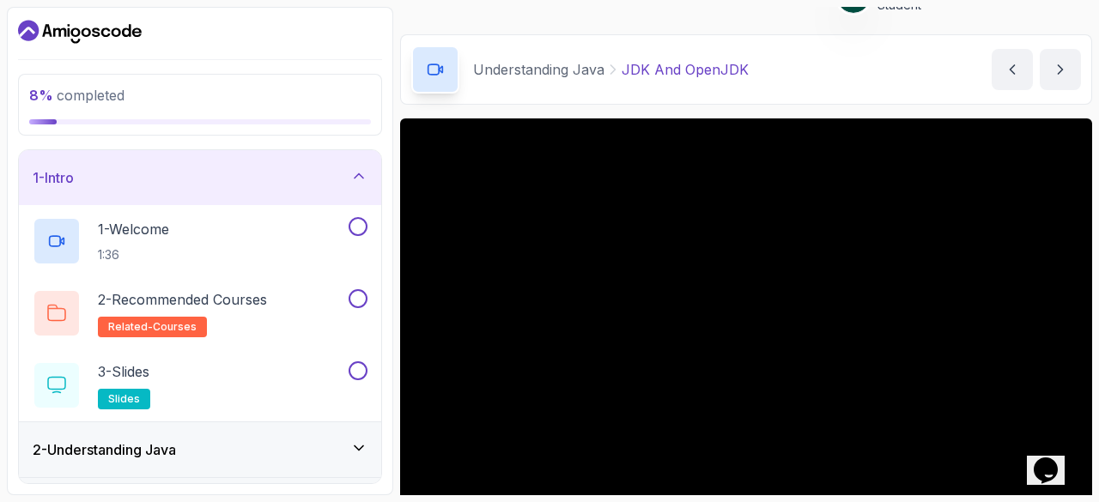
click at [366, 185] on div "1 - Intro" at bounding box center [200, 177] width 335 height 21
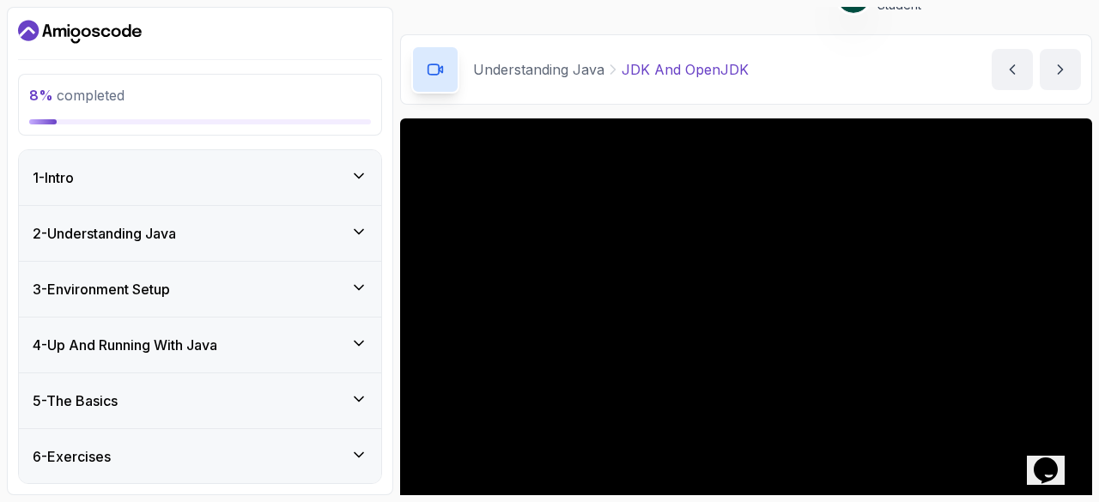
click at [362, 236] on icon at bounding box center [358, 231] width 17 height 17
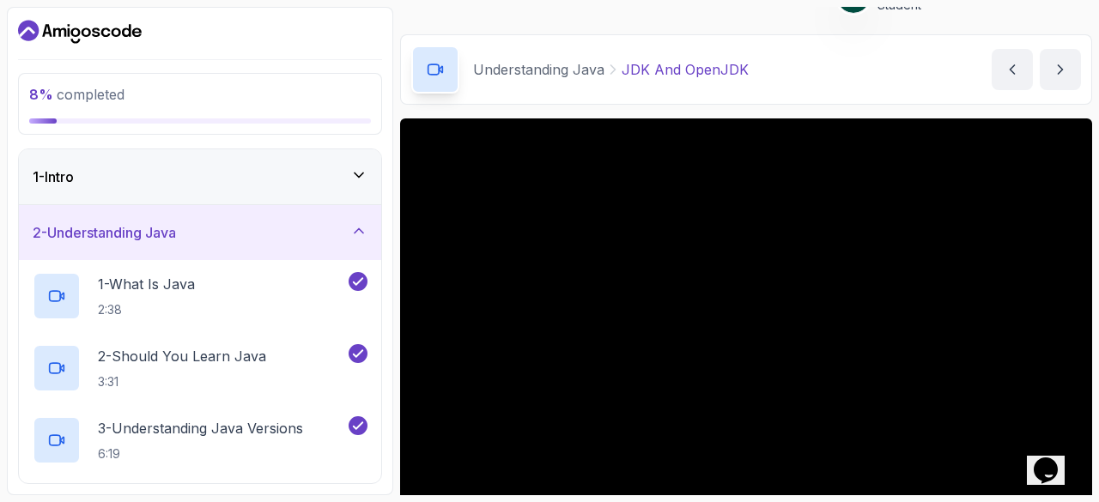
click at [362, 236] on icon at bounding box center [358, 230] width 17 height 17
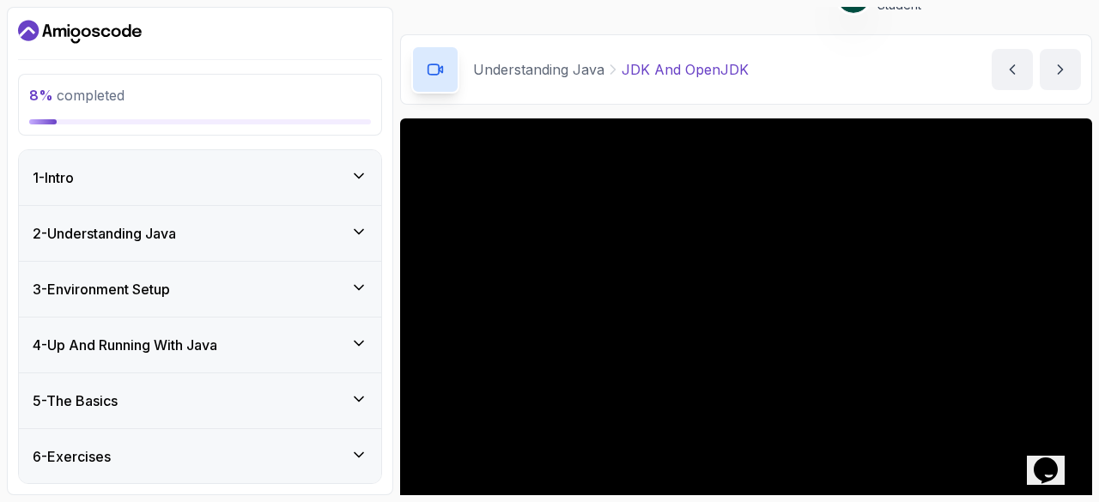
click at [352, 288] on icon at bounding box center [358, 287] width 17 height 17
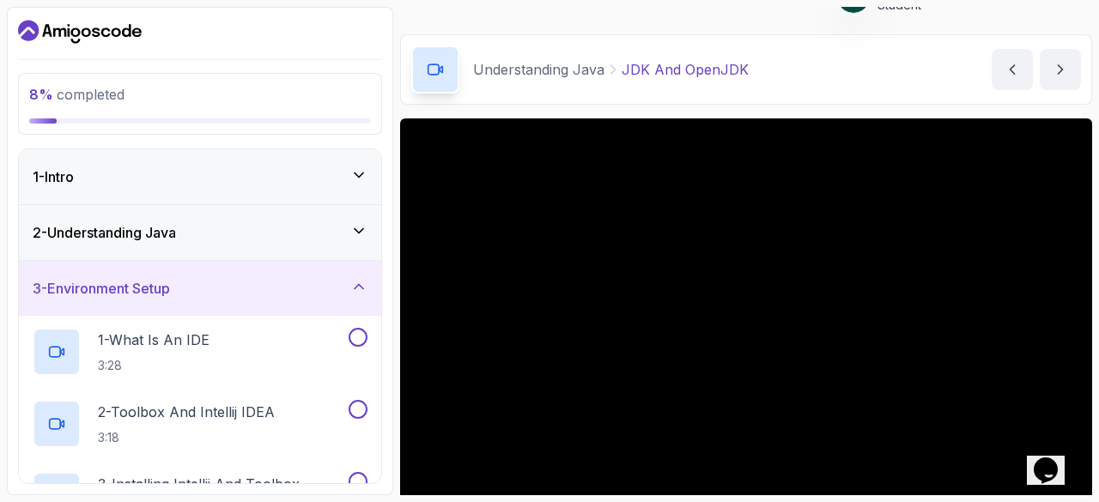
click at [352, 288] on icon at bounding box center [358, 286] width 17 height 17
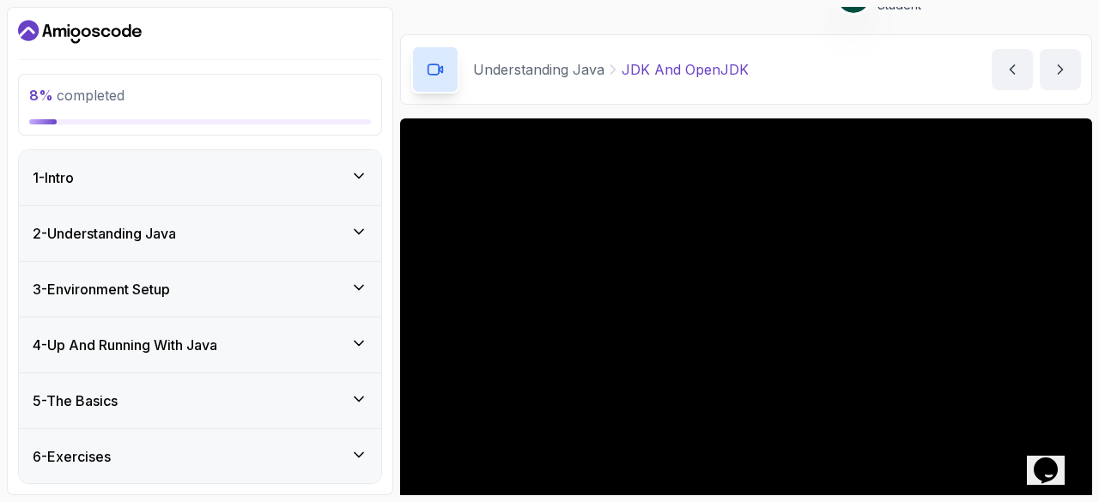
click at [347, 344] on div "4 - Up And Running With Java" at bounding box center [200, 345] width 335 height 21
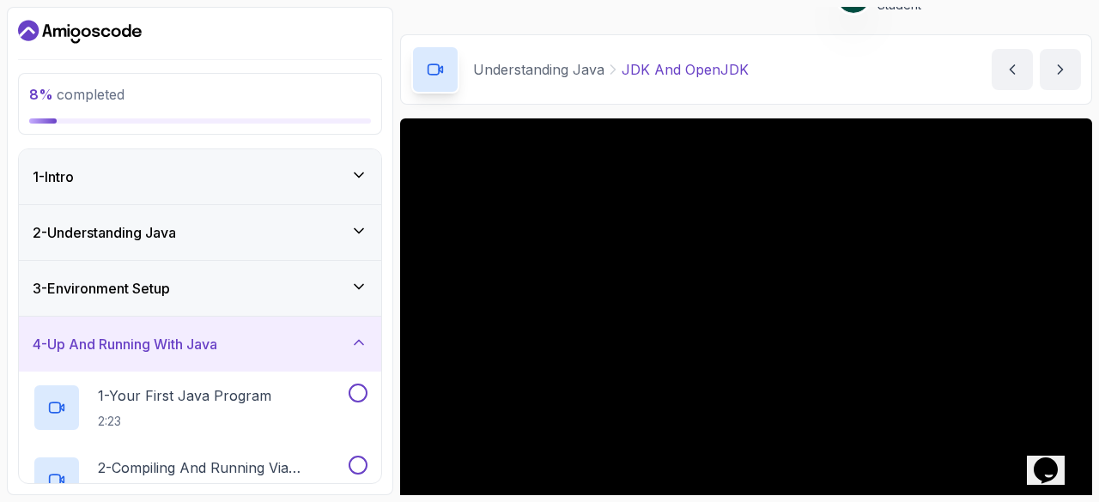
click at [347, 344] on div "4 - Up And Running With Java" at bounding box center [200, 344] width 335 height 21
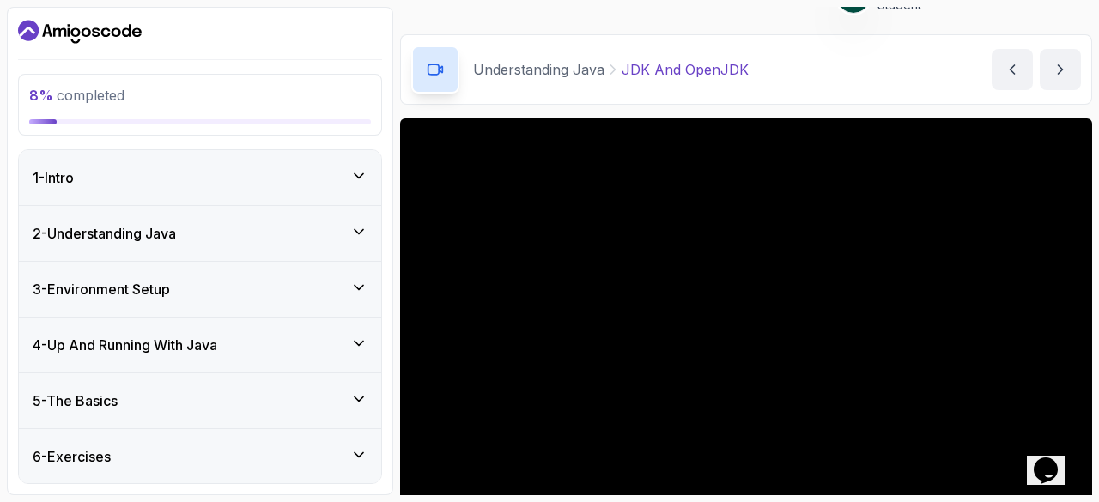
click at [294, 236] on div "2 - Understanding Java" at bounding box center [200, 233] width 335 height 21
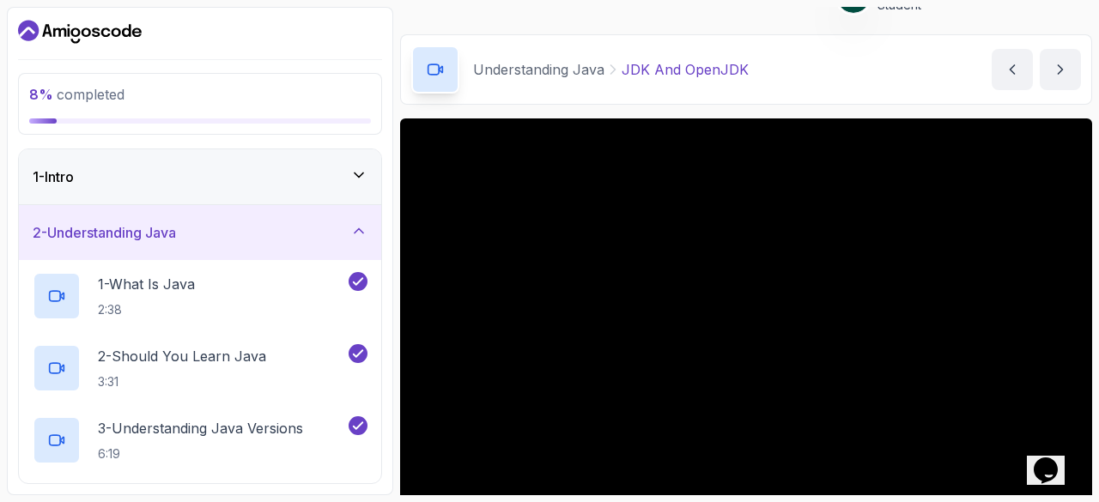
click at [355, 232] on icon at bounding box center [359, 231] width 9 height 4
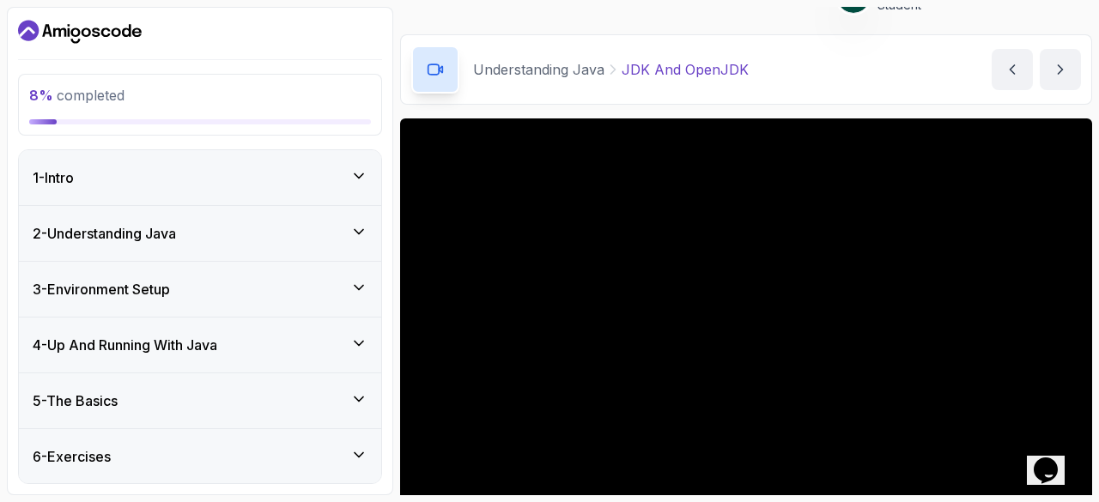
click at [355, 232] on icon at bounding box center [358, 231] width 17 height 17
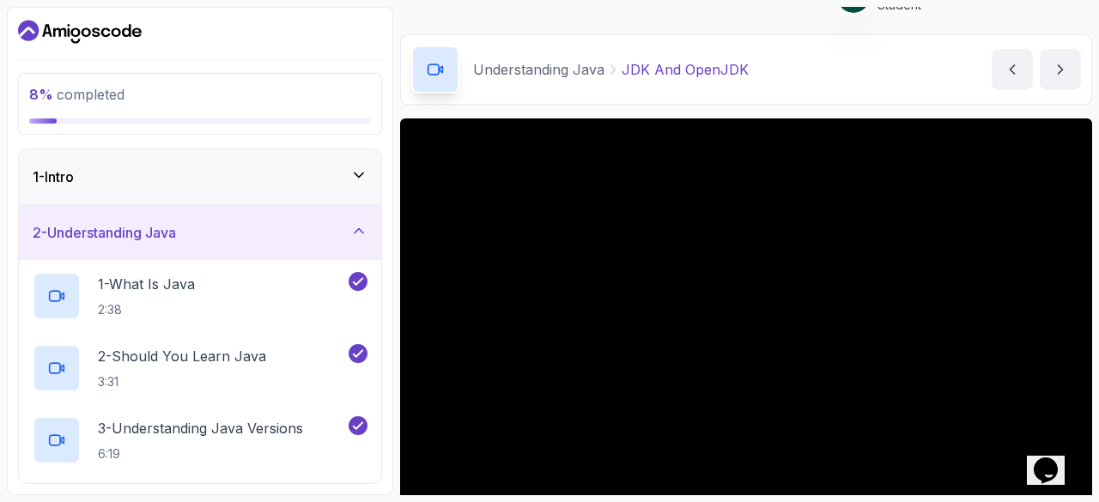
click at [356, 240] on div "2 - Understanding Java" at bounding box center [200, 232] width 335 height 21
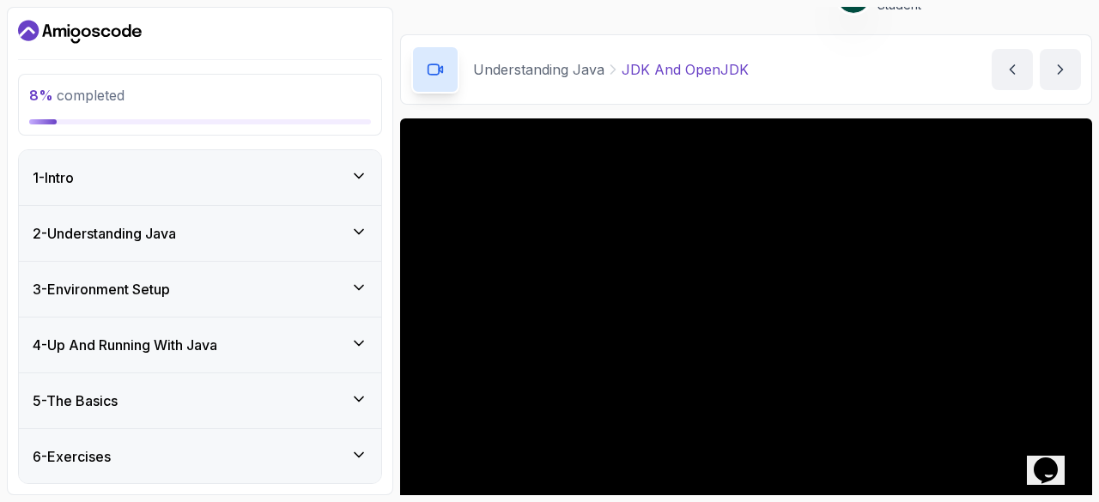
click at [338, 286] on div "3 - Environment Setup" at bounding box center [200, 289] width 335 height 21
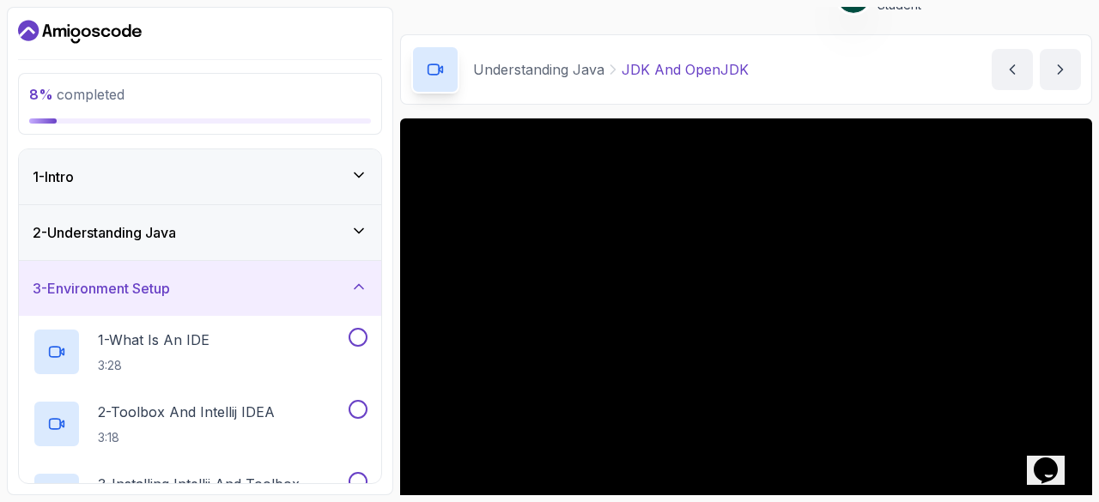
click at [338, 286] on div "3 - Environment Setup" at bounding box center [200, 288] width 335 height 21
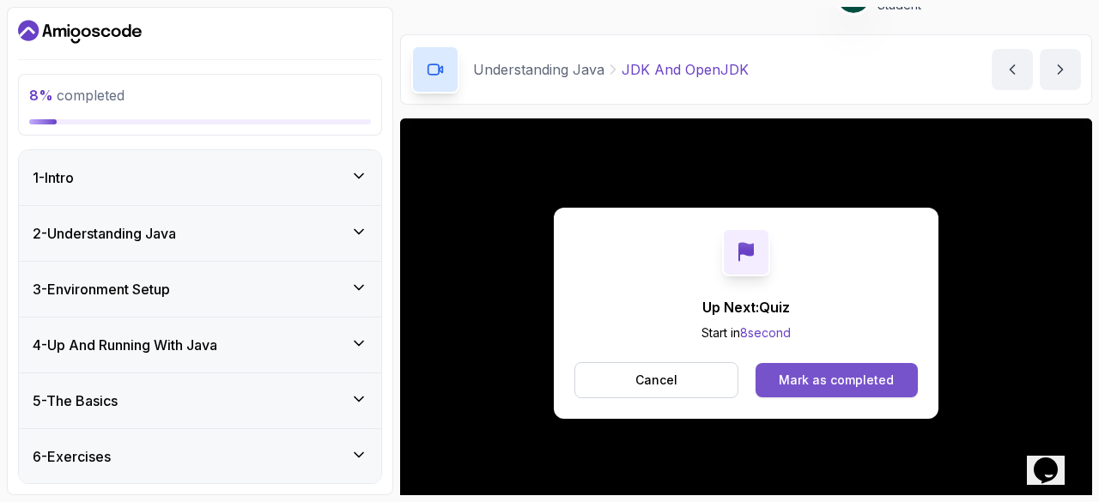
click at [809, 366] on button "Mark as completed" at bounding box center [836, 380] width 162 height 34
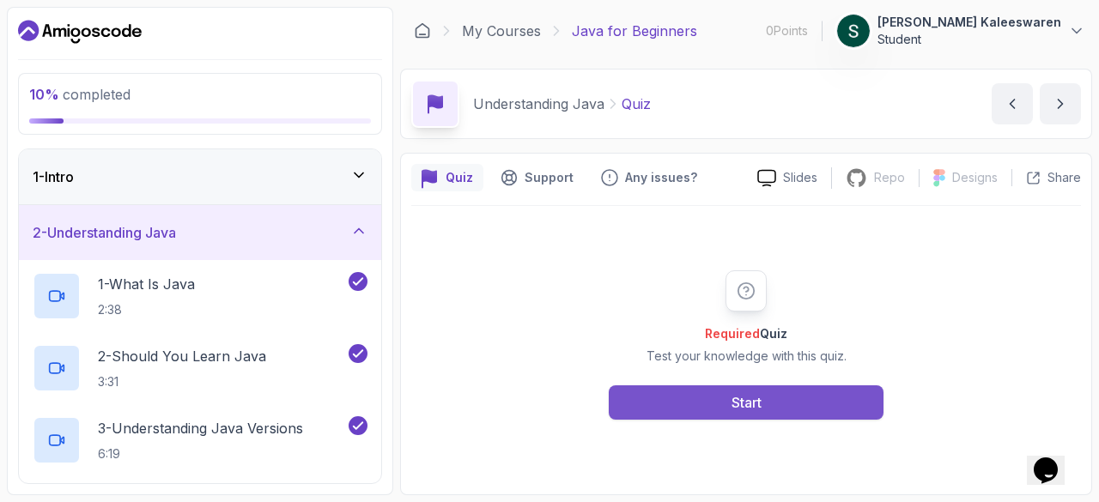
click at [794, 399] on button "Start" at bounding box center [746, 402] width 275 height 34
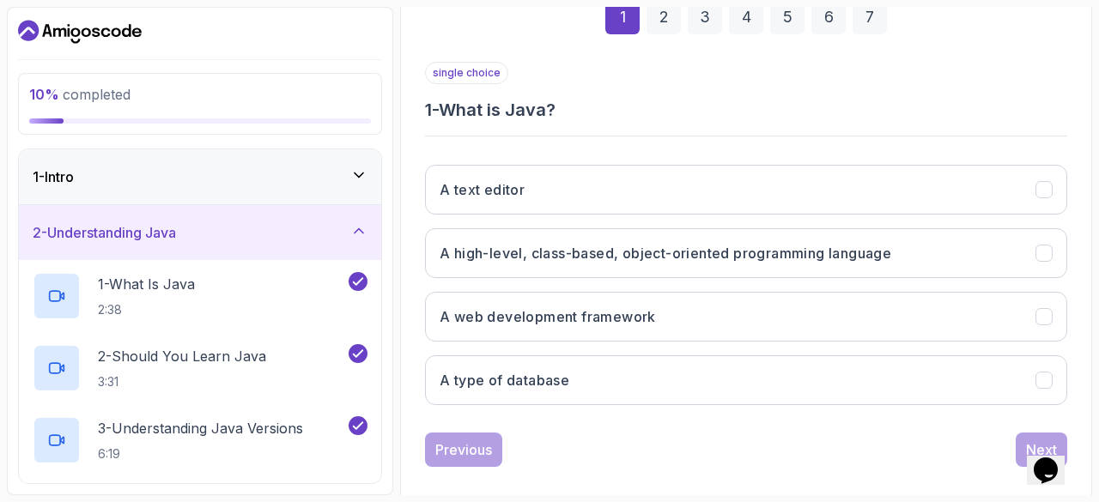
scroll to position [275, 0]
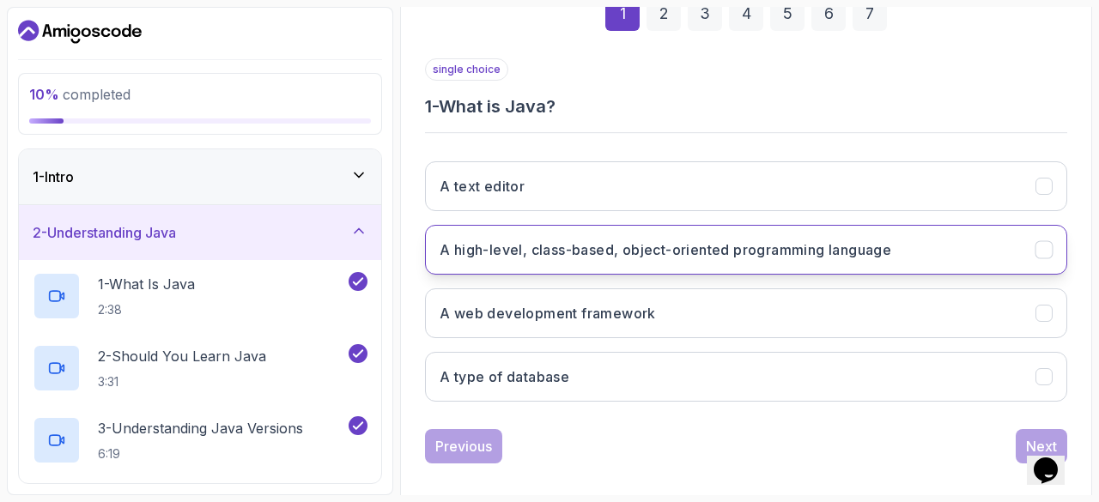
click at [1011, 245] on button "A high-level, class-based, object-oriented programming language" at bounding box center [746, 250] width 642 height 50
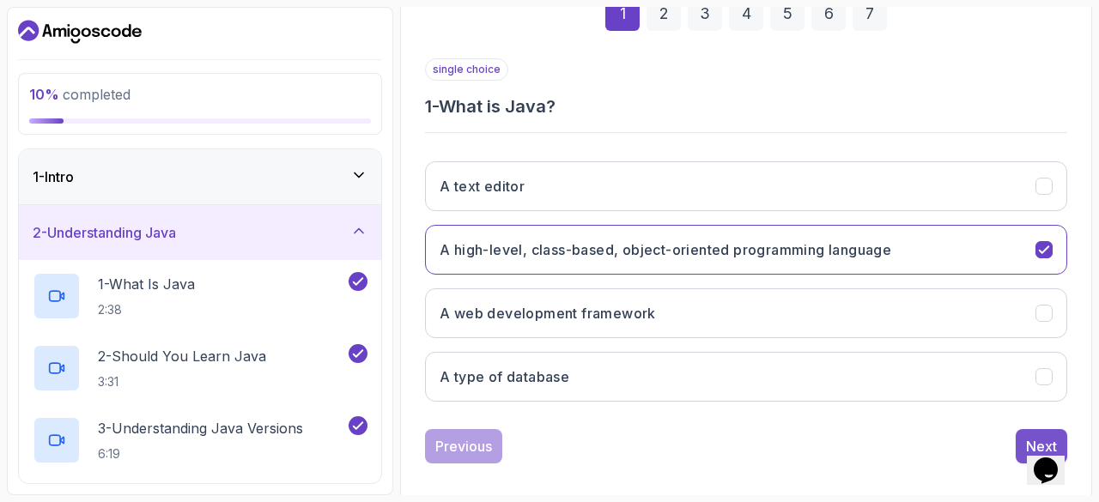
click at [1022, 449] on button "Next" at bounding box center [1041, 446] width 52 height 34
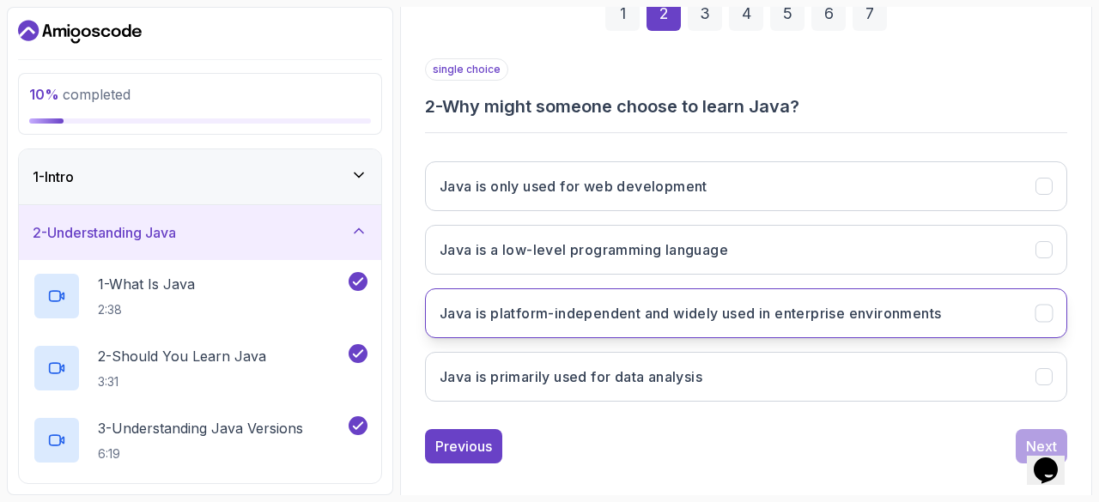
click at [603, 318] on h3 "Java is platform-independent and widely used in enterprise environments" at bounding box center [689, 313] width 501 height 21
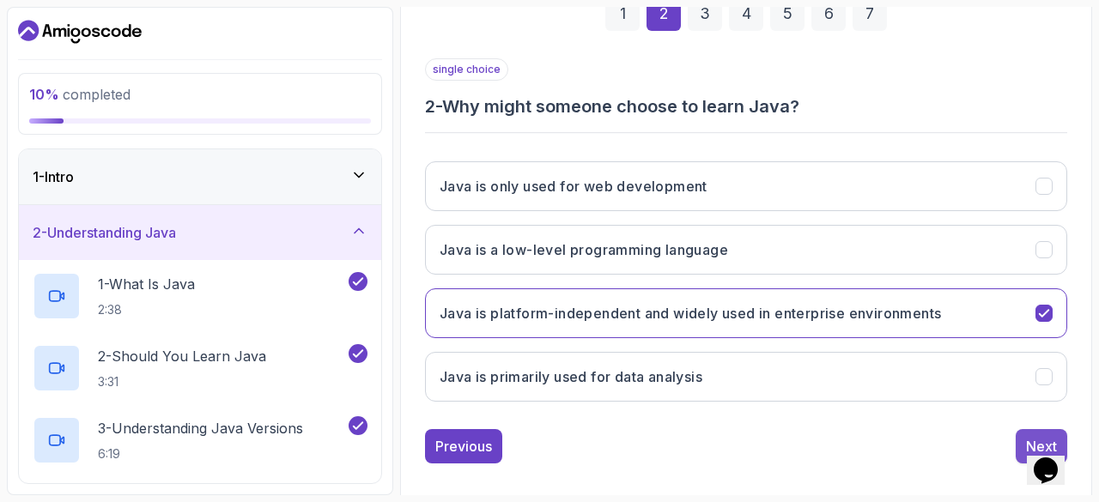
click at [1018, 439] on button "Next" at bounding box center [1041, 446] width 52 height 34
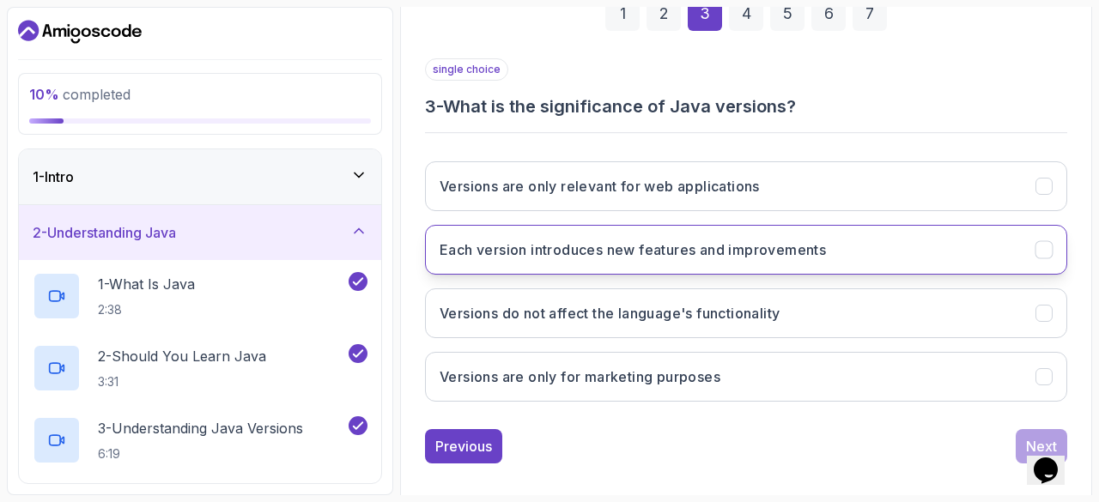
click at [664, 257] on h3 "Each version introduces new features and improvements" at bounding box center [632, 249] width 386 height 21
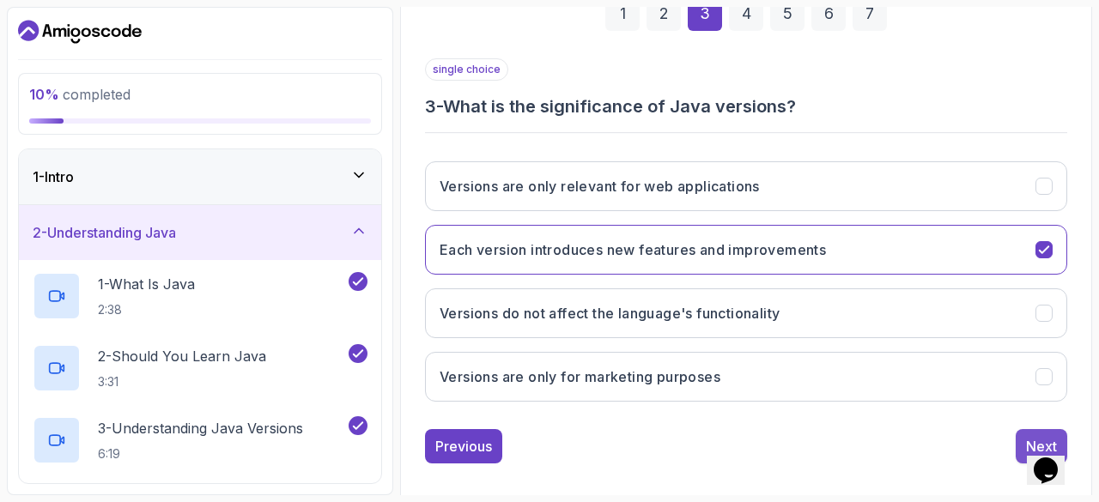
click at [1022, 435] on button "Next" at bounding box center [1041, 446] width 52 height 34
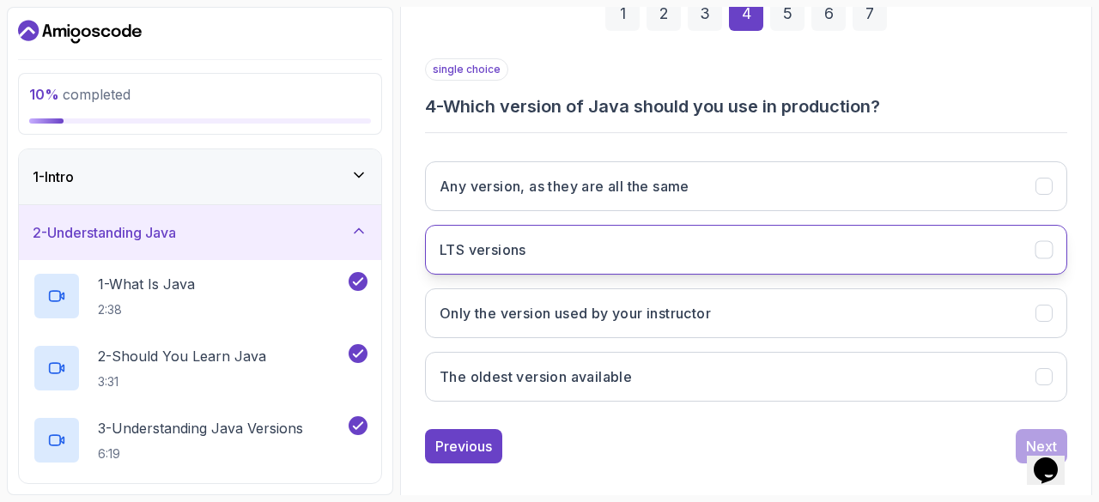
click at [596, 254] on button "LTS versions" at bounding box center [746, 250] width 642 height 50
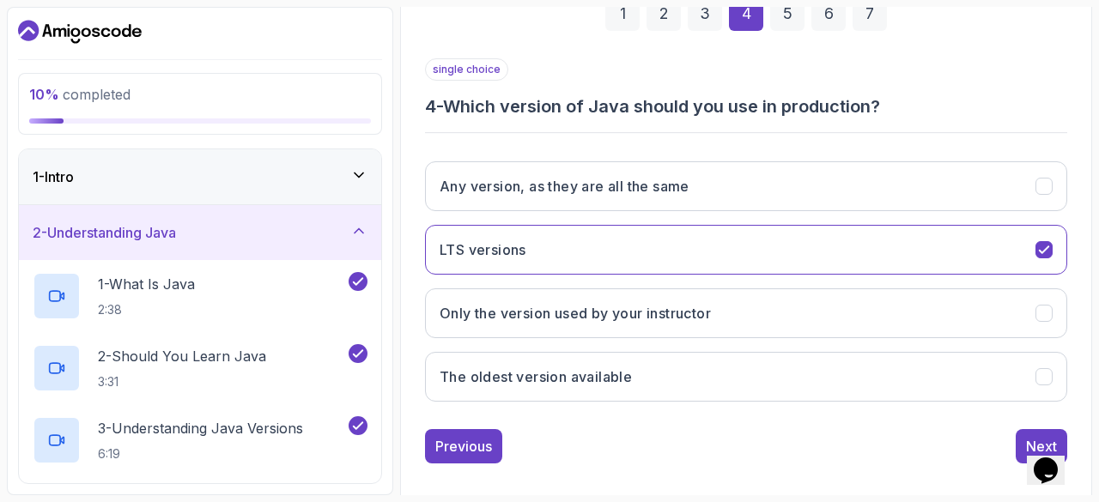
click at [1033, 440] on div "Opens Chat This icon Opens the chat window." at bounding box center [1053, 440] width 41 height 0
click at [1024, 439] on button "Next" at bounding box center [1041, 446] width 52 height 34
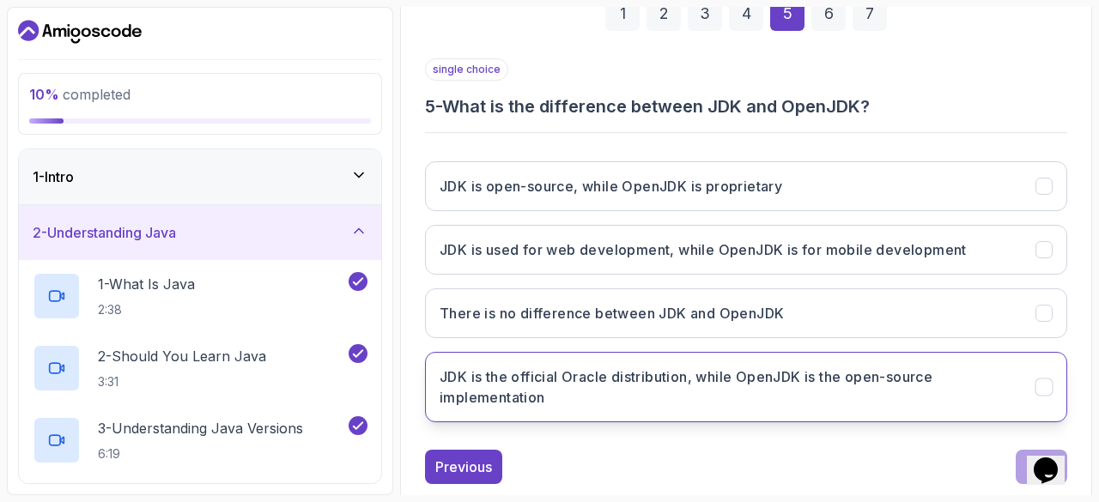
click at [722, 381] on h3 "JDK is the official Oracle distribution, while OpenJDK is the open-source imple…" at bounding box center [726, 387] width 575 height 41
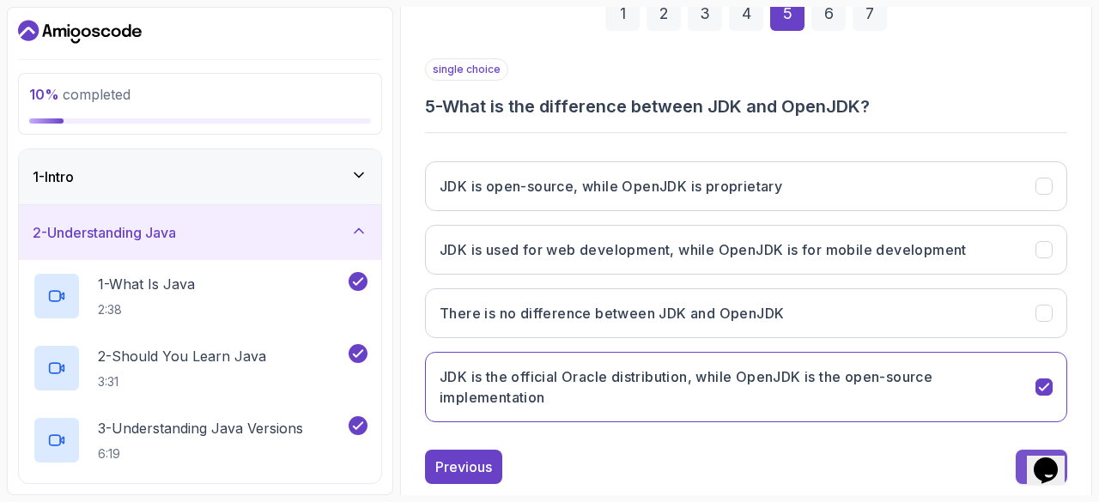
click at [1022, 475] on button "Next" at bounding box center [1041, 467] width 52 height 34
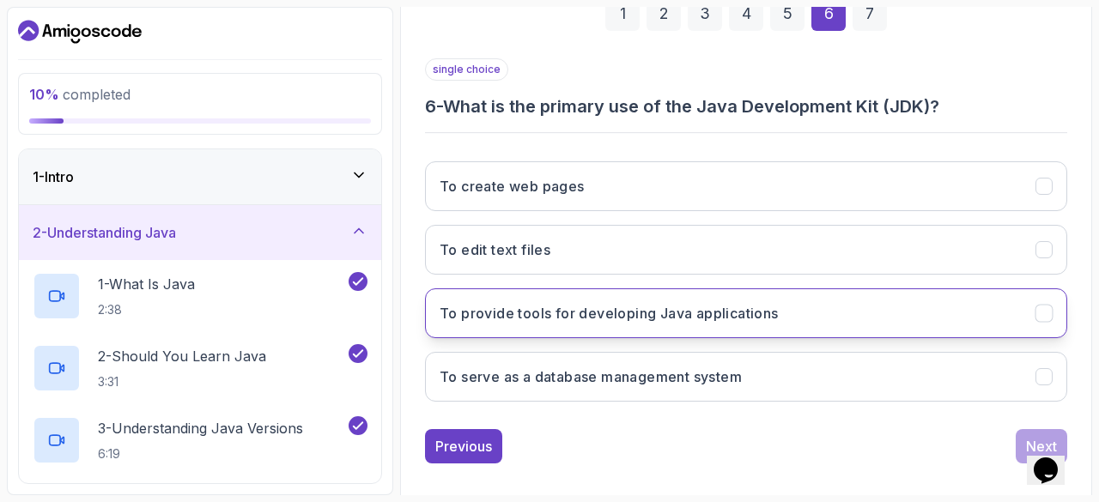
click at [666, 318] on h3 "To provide tools for developing Java applications" at bounding box center [608, 313] width 339 height 21
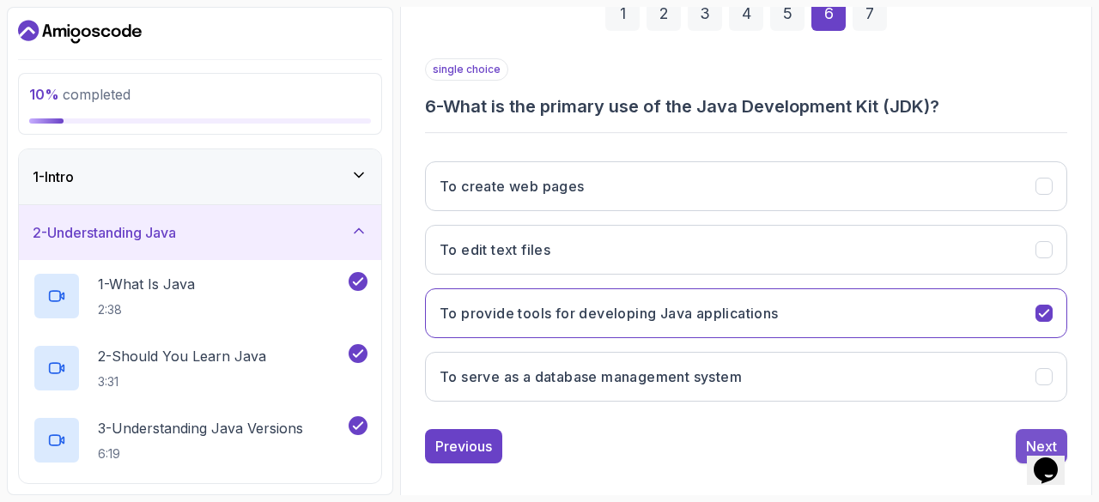
click at [1032, 436] on div "Next" at bounding box center [1041, 446] width 31 height 21
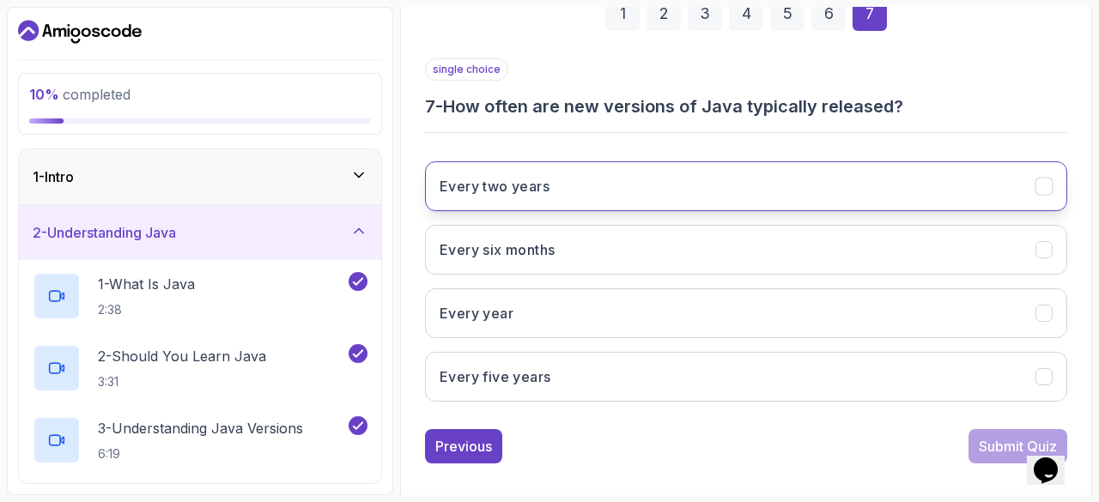
click at [790, 197] on button "Every two years" at bounding box center [746, 186] width 642 height 50
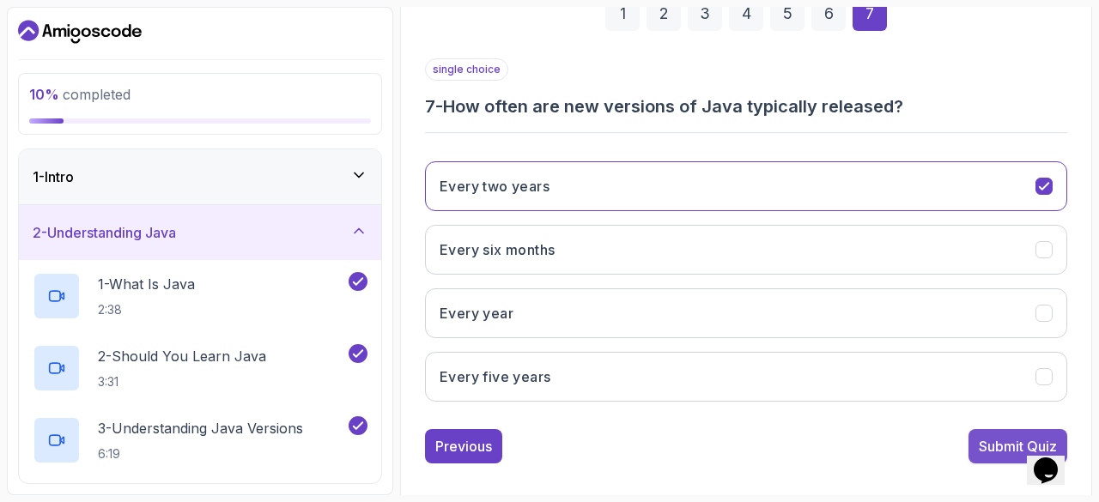
click at [993, 439] on div "Submit Quiz" at bounding box center [1018, 446] width 78 height 21
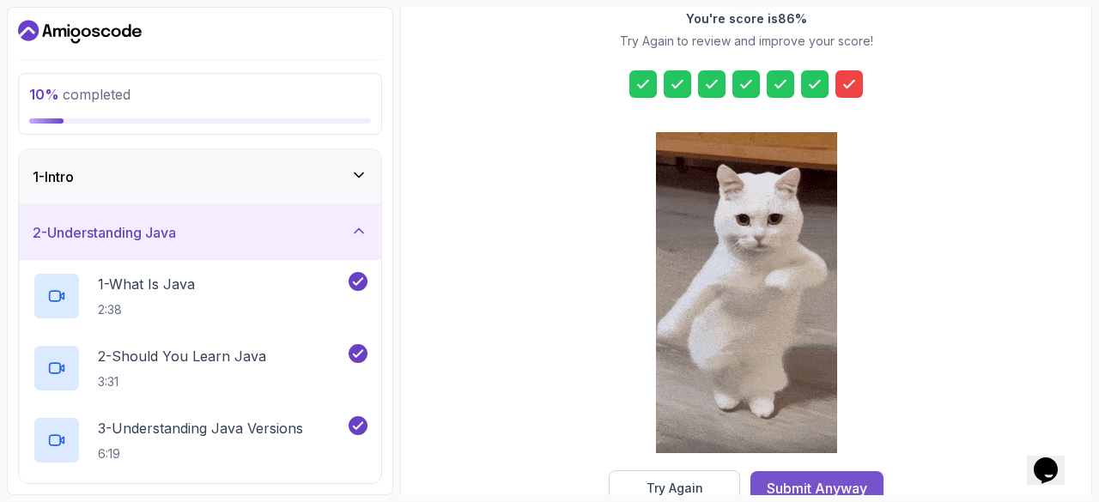
click at [845, 483] on div "Submit Anyway" at bounding box center [817, 488] width 100 height 21
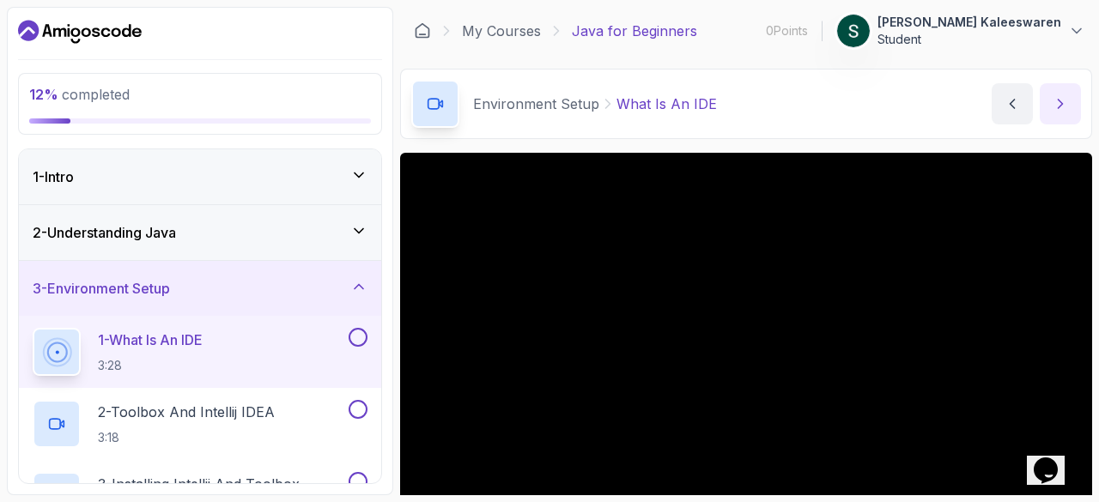
click at [1052, 95] on icon "next content" at bounding box center [1059, 103] width 17 height 17
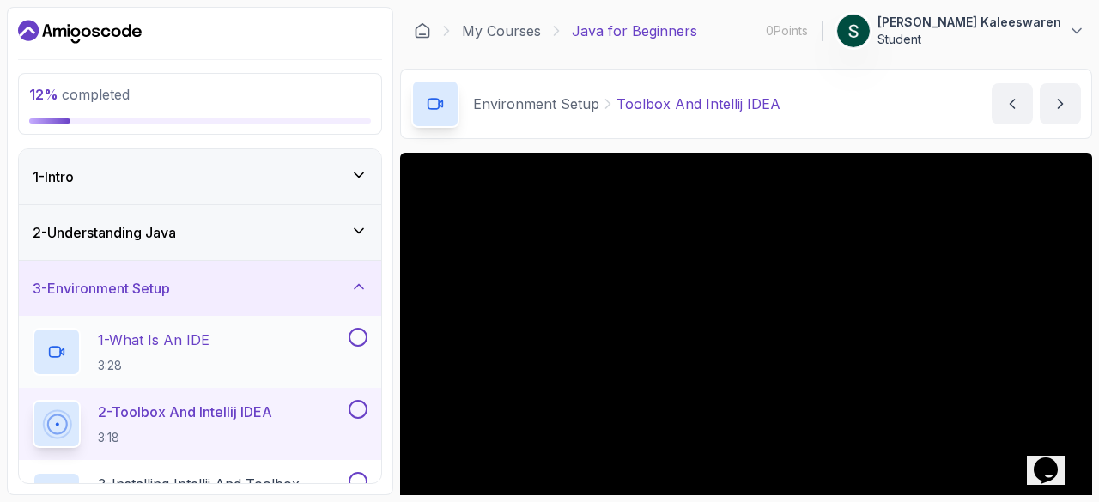
click at [359, 332] on button at bounding box center [357, 337] width 19 height 19
click at [355, 288] on icon at bounding box center [358, 286] width 17 height 17
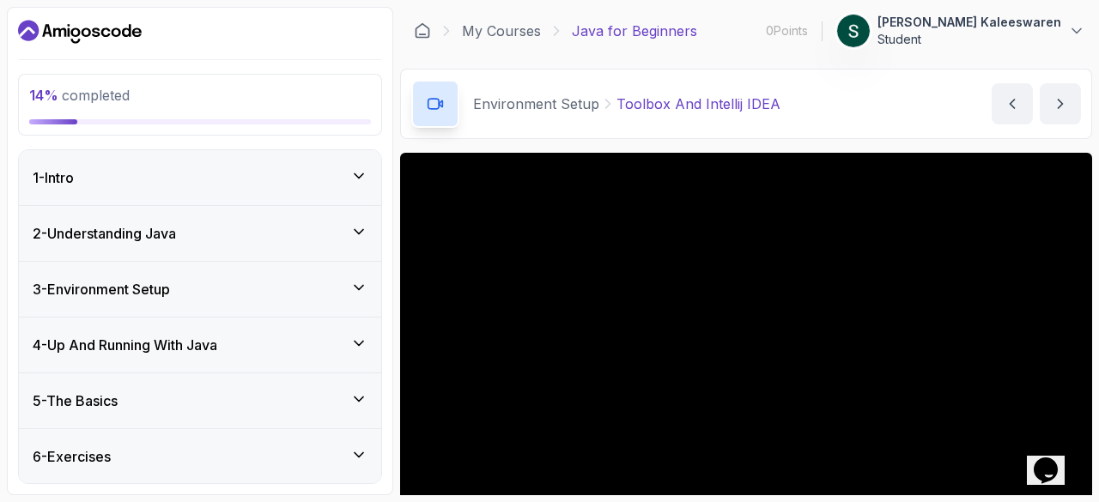
click at [354, 437] on div "6 - Exercises" at bounding box center [200, 456] width 362 height 55
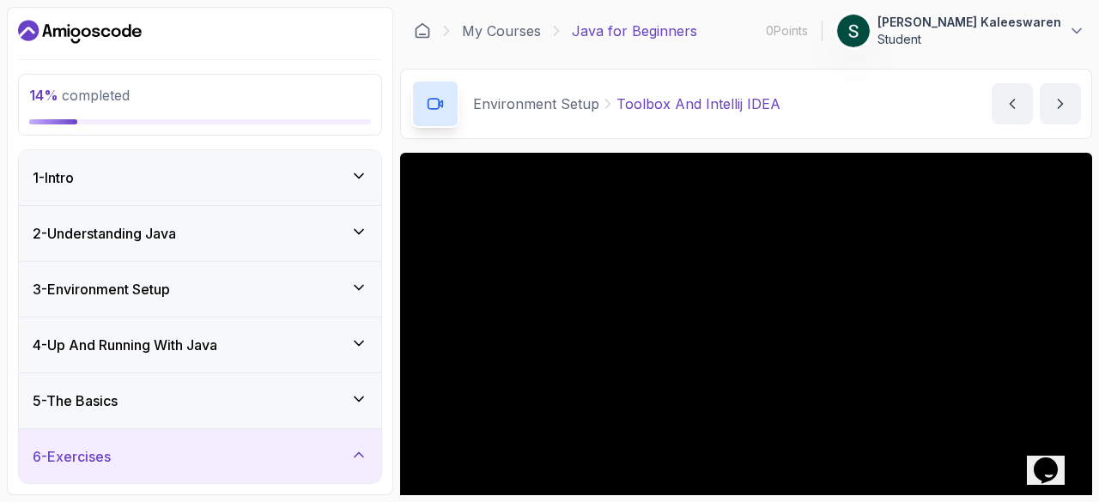
click at [354, 453] on icon at bounding box center [358, 454] width 17 height 17
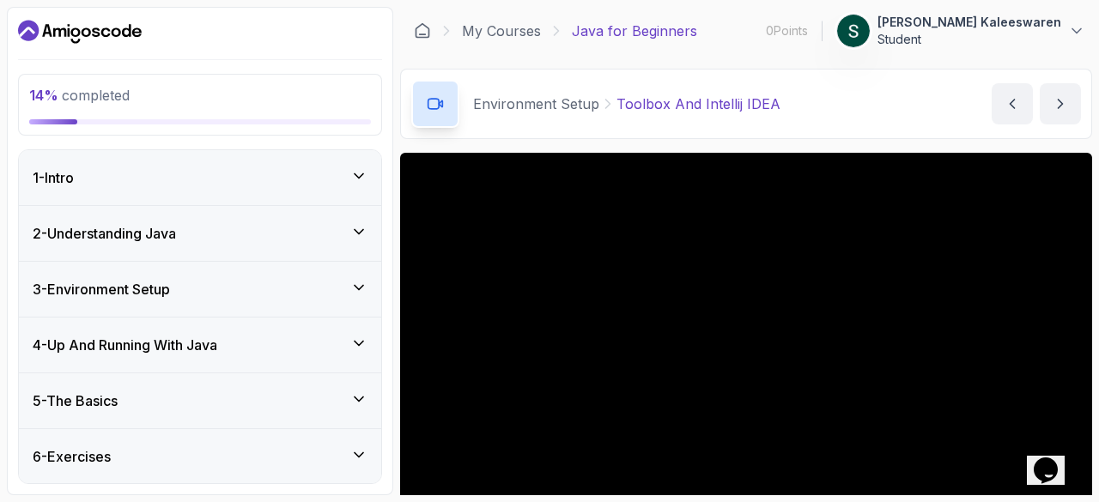
click at [362, 404] on icon at bounding box center [358, 399] width 17 height 17
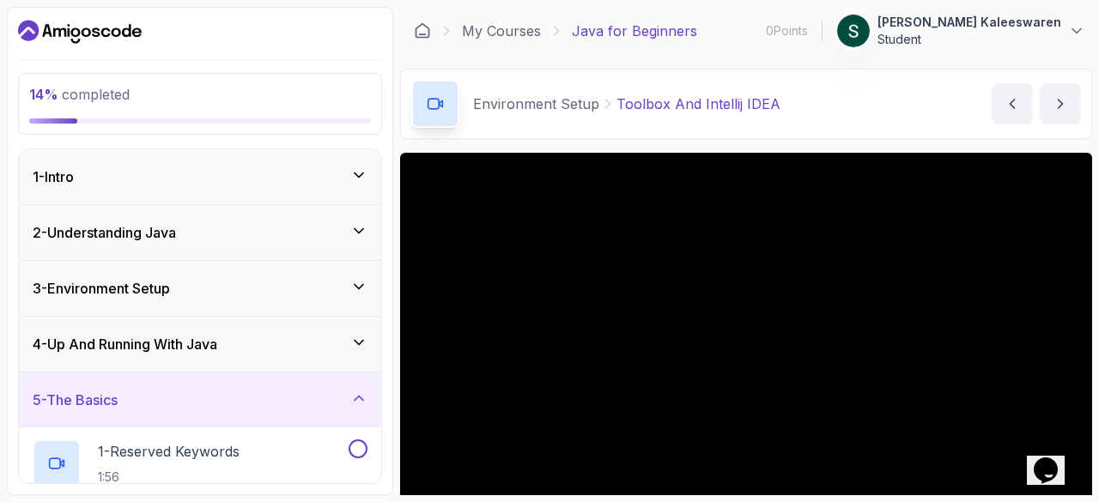
click at [357, 348] on icon at bounding box center [358, 342] width 17 height 17
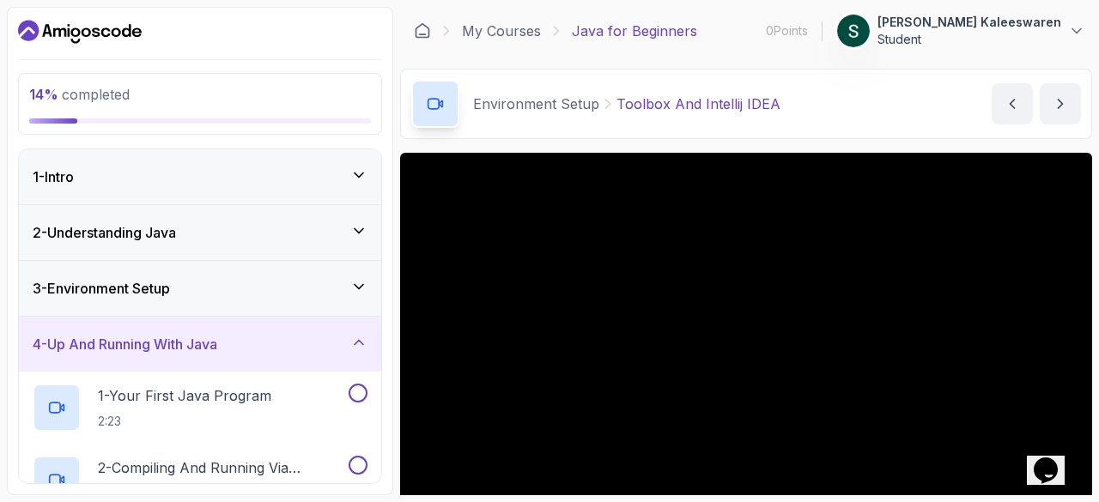
click at [354, 334] on icon at bounding box center [358, 342] width 17 height 17
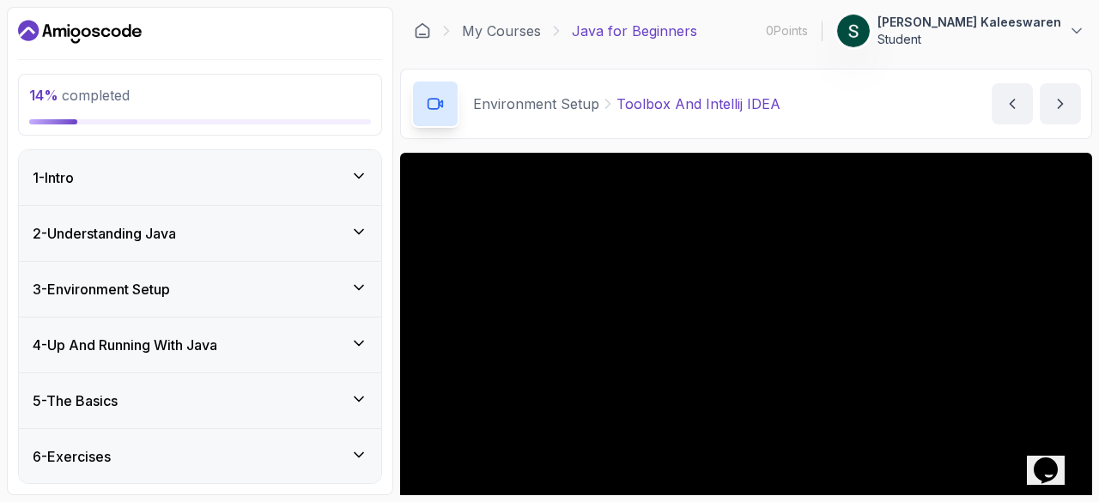
click at [350, 279] on icon at bounding box center [358, 287] width 17 height 17
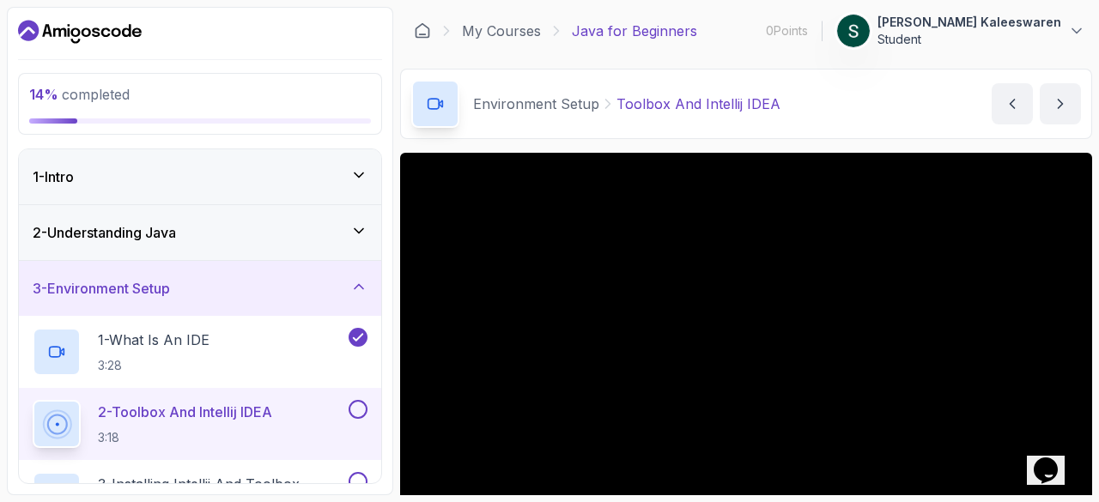
click at [348, 411] on div at bounding box center [356, 409] width 22 height 19
click at [1049, 104] on button "next content" at bounding box center [1059, 103] width 41 height 41
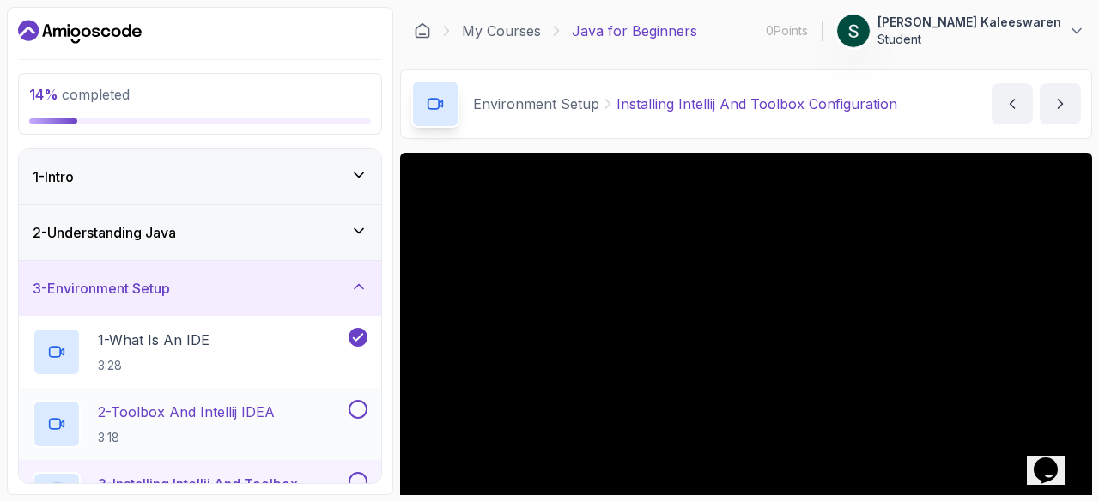
click at [359, 409] on button at bounding box center [357, 409] width 19 height 19
click at [1054, 100] on icon "next content" at bounding box center [1059, 103] width 17 height 17
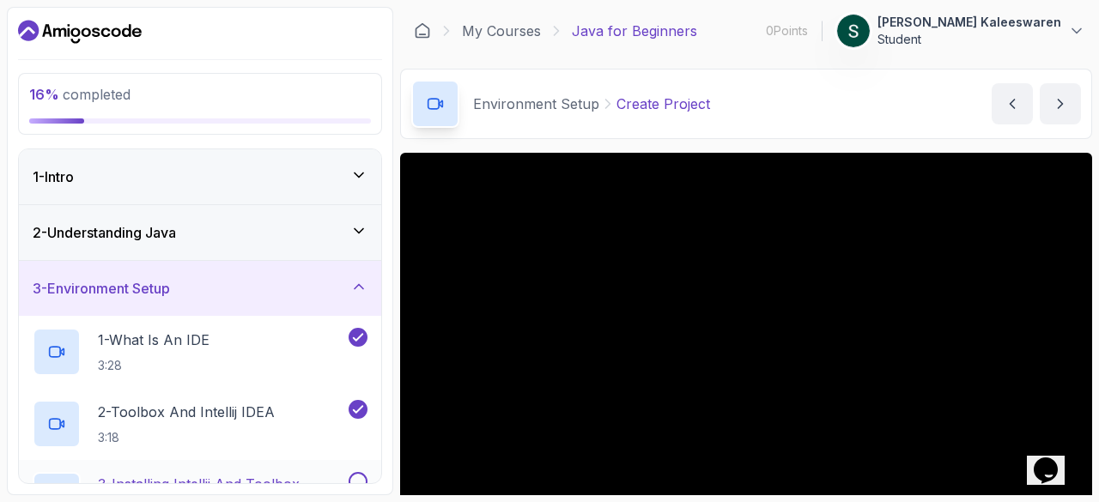
click at [352, 475] on button at bounding box center [357, 481] width 19 height 19
click at [303, 90] on p "18 % completed" at bounding box center [200, 94] width 342 height 21
click at [366, 293] on icon at bounding box center [358, 286] width 17 height 17
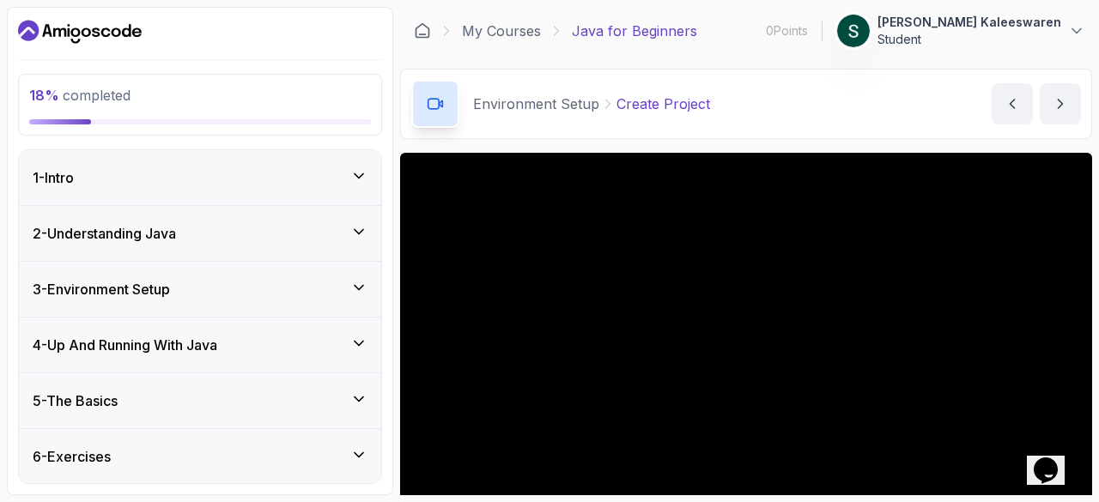
click at [295, 355] on div "4 - Up And Running With Java" at bounding box center [200, 345] width 362 height 55
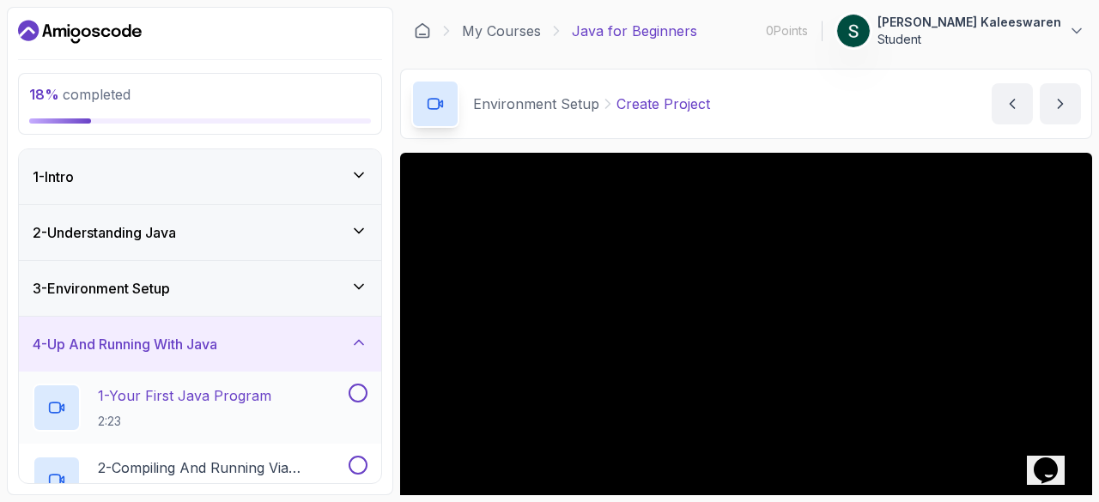
click at [251, 392] on p "1 - Your First Java Program" at bounding box center [184, 395] width 173 height 21
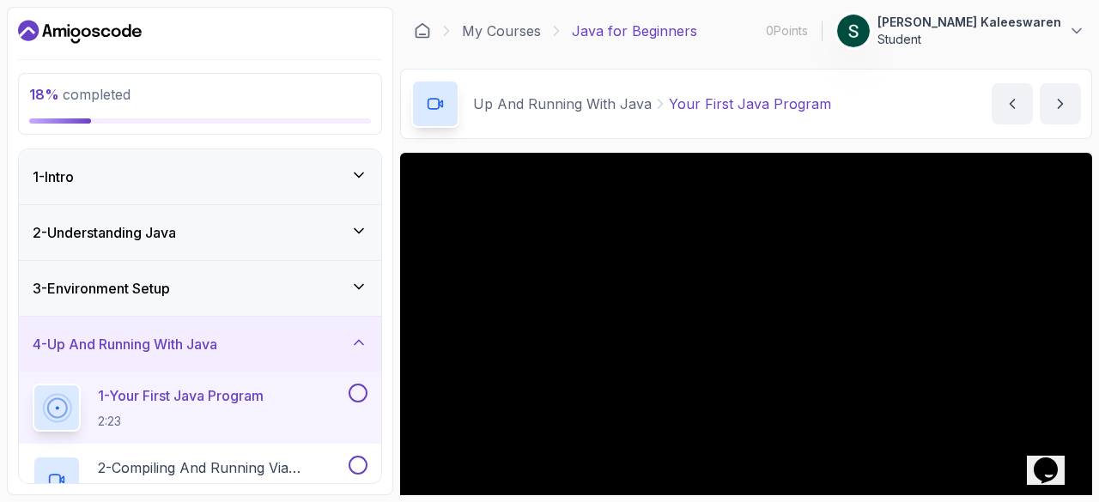
click at [363, 280] on icon at bounding box center [358, 286] width 17 height 17
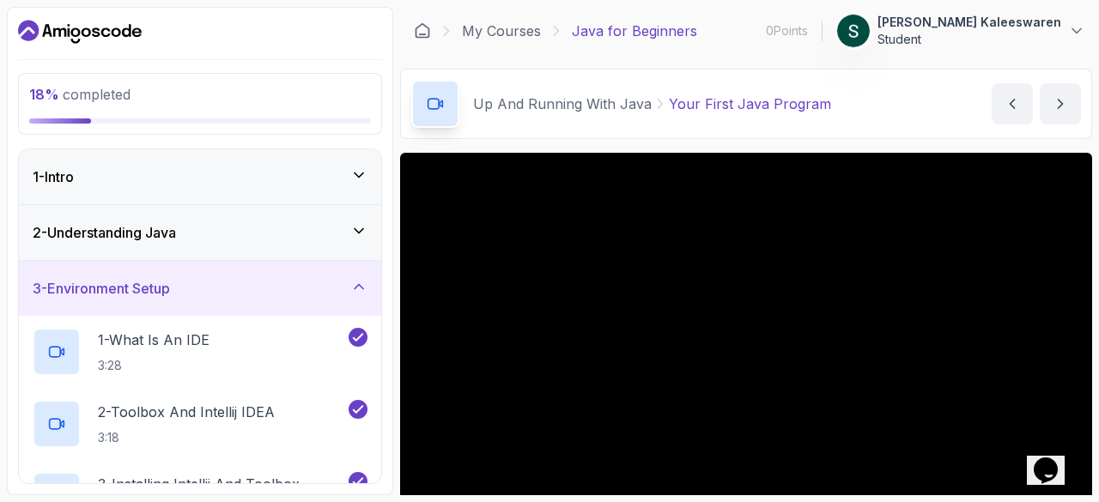
click at [372, 264] on div "3 - Environment Setup" at bounding box center [200, 288] width 362 height 55
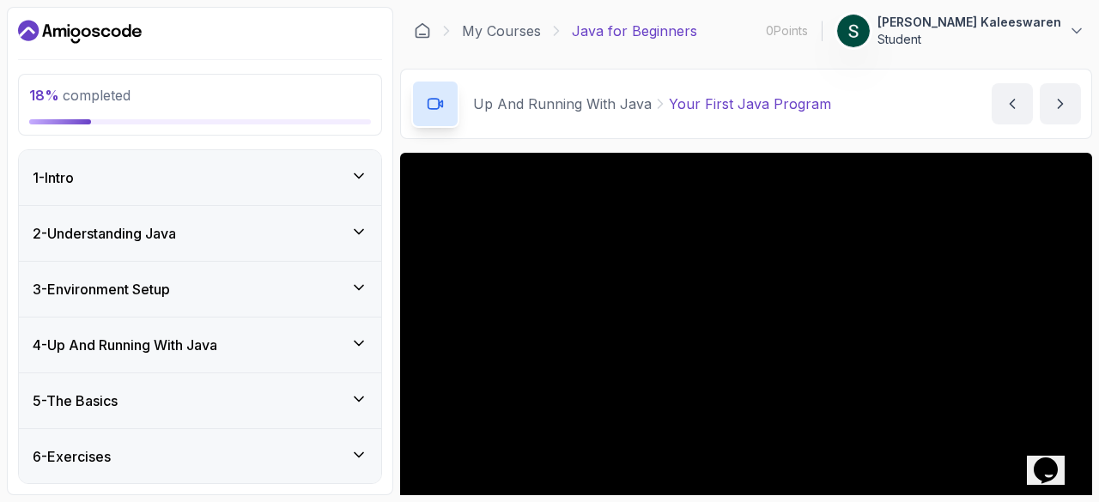
click at [315, 381] on div "5 - The Basics" at bounding box center [200, 400] width 362 height 55
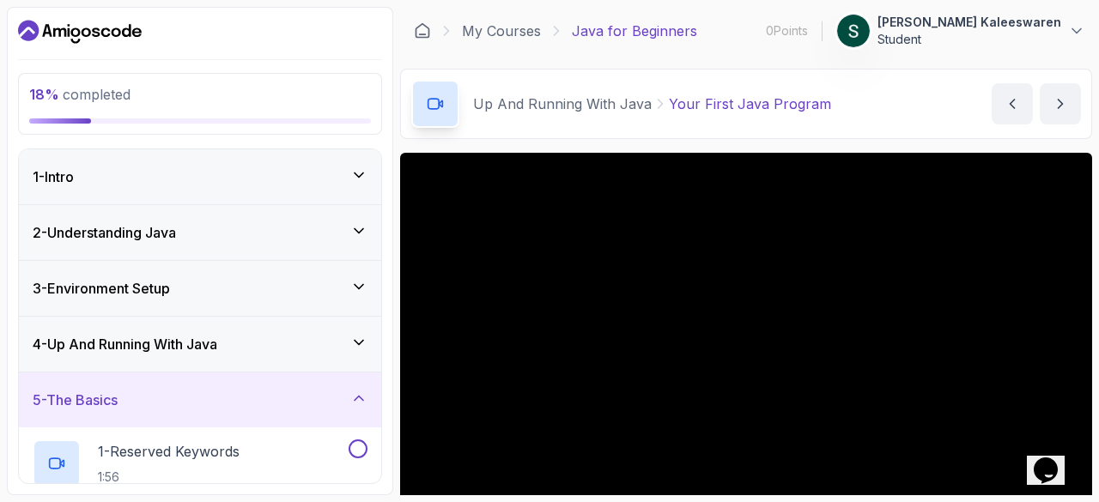
click at [315, 381] on div "5 - The Basics" at bounding box center [200, 400] width 362 height 55
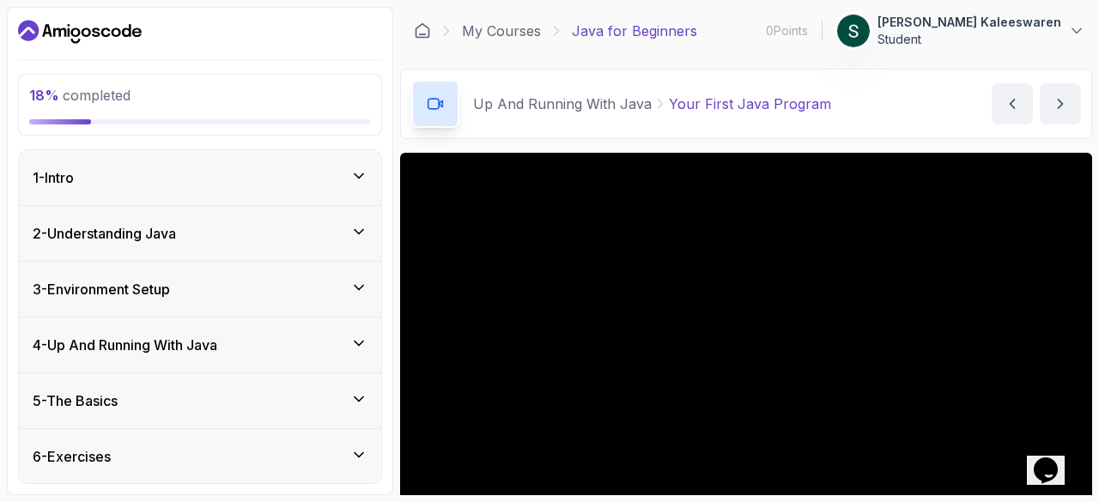
click at [362, 447] on icon at bounding box center [358, 454] width 17 height 17
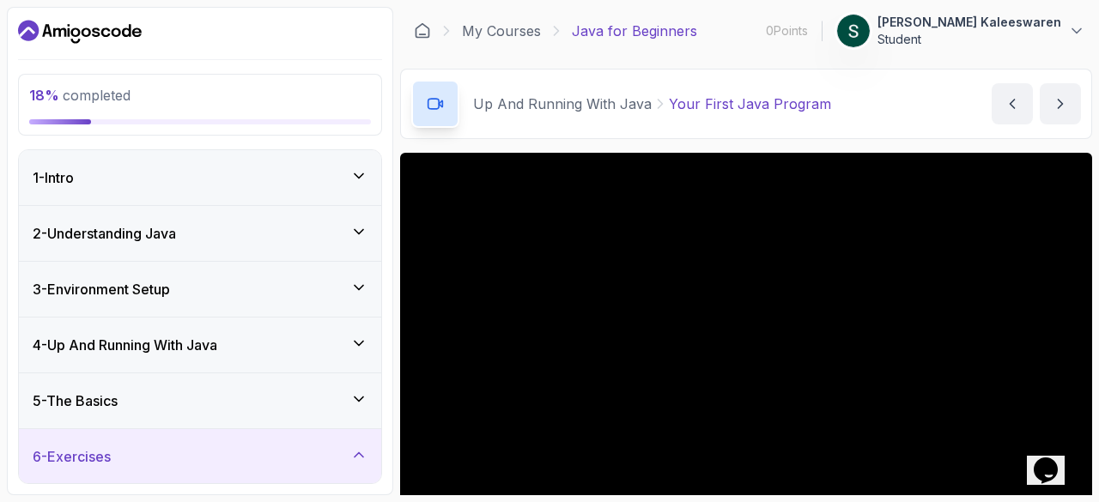
click at [362, 447] on icon at bounding box center [358, 454] width 17 height 17
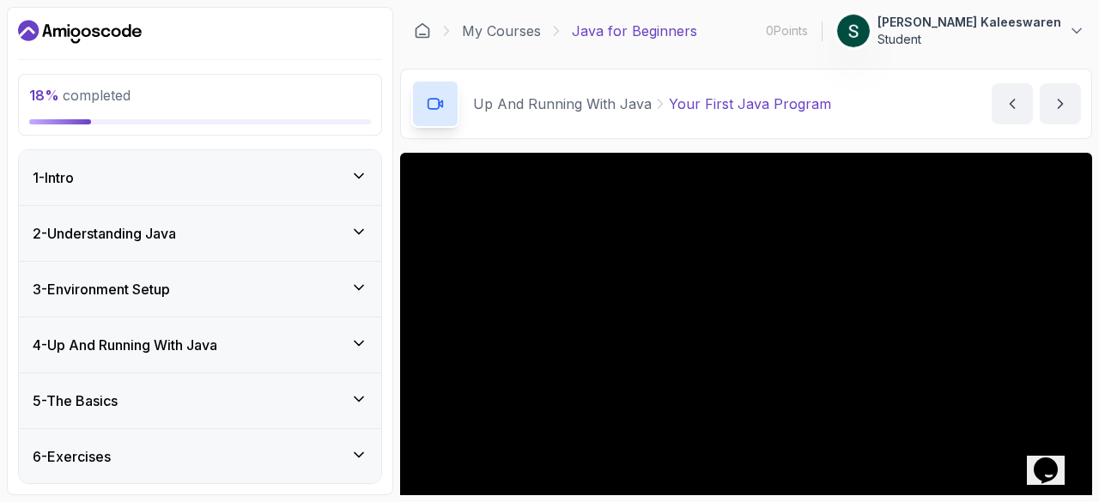
click at [327, 335] on div "4 - Up And Running With Java" at bounding box center [200, 345] width 335 height 21
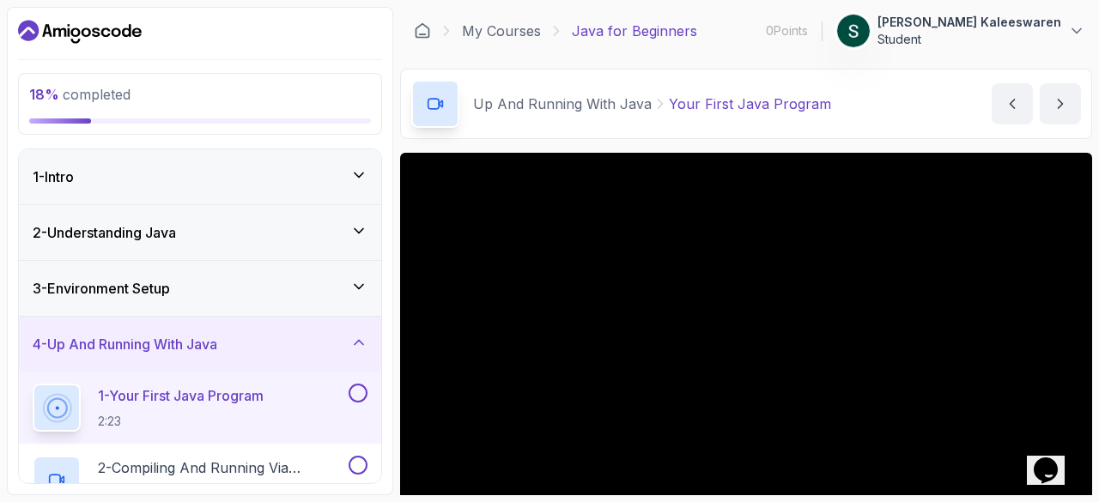
click at [327, 335] on div "4 - Up And Running With Java" at bounding box center [200, 344] width 335 height 21
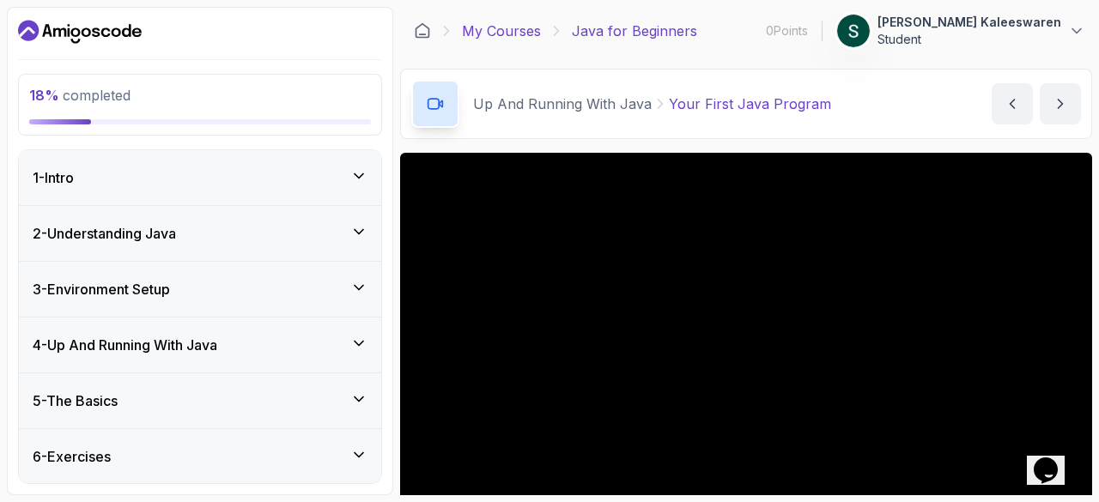
click at [498, 33] on link "My Courses" at bounding box center [501, 31] width 79 height 21
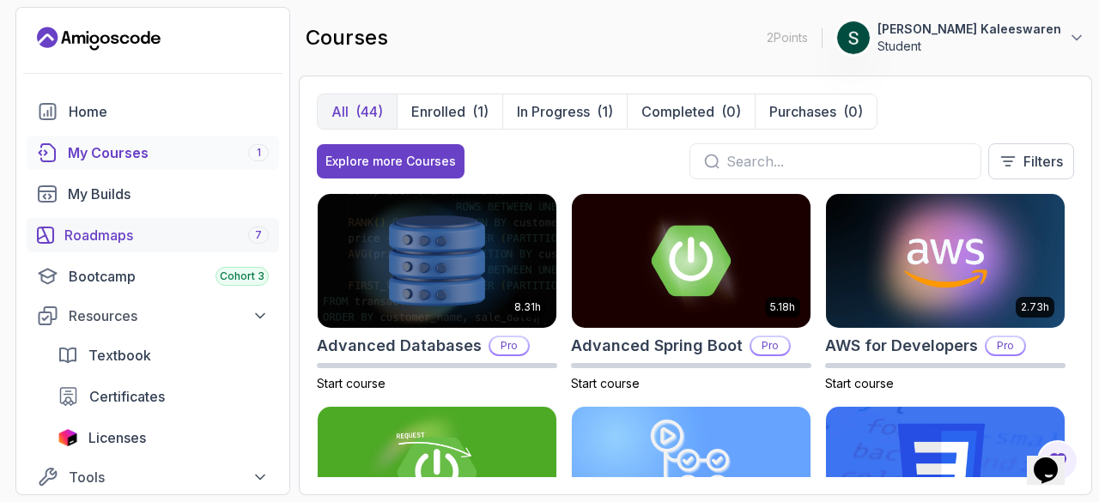
click at [225, 231] on div "Roadmaps 7" at bounding box center [166, 235] width 204 height 21
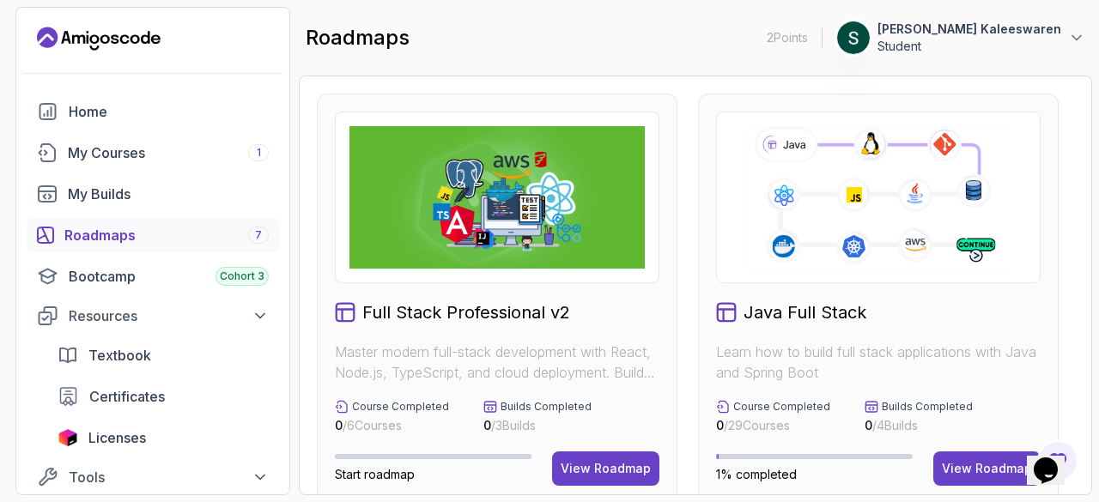
scroll to position [315, 0]
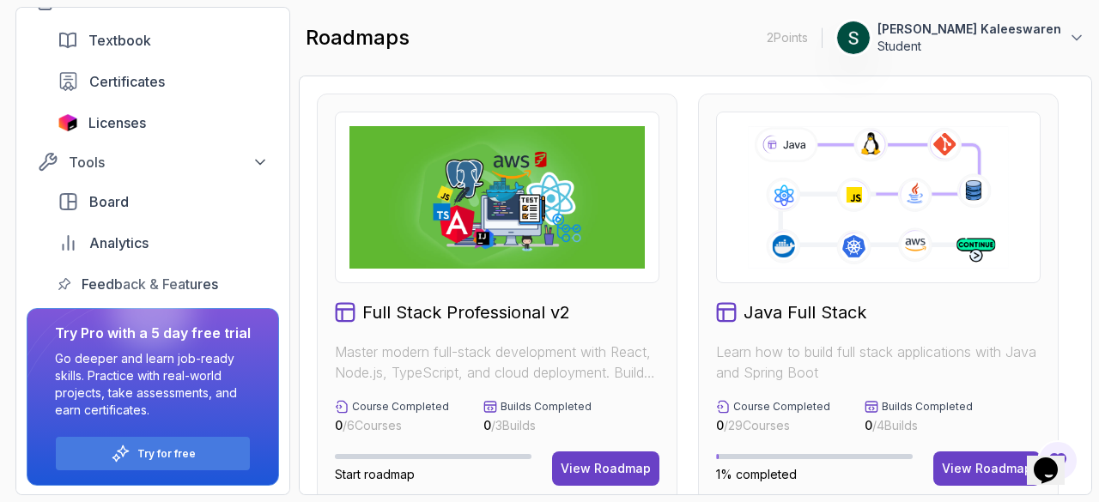
click at [1090, 193] on div "Full Stack Professional v2 Master modern full-stack development with React, Nod…" at bounding box center [695, 286] width 793 height 420
click at [938, 473] on button "View Roadmap" at bounding box center [986, 468] width 107 height 34
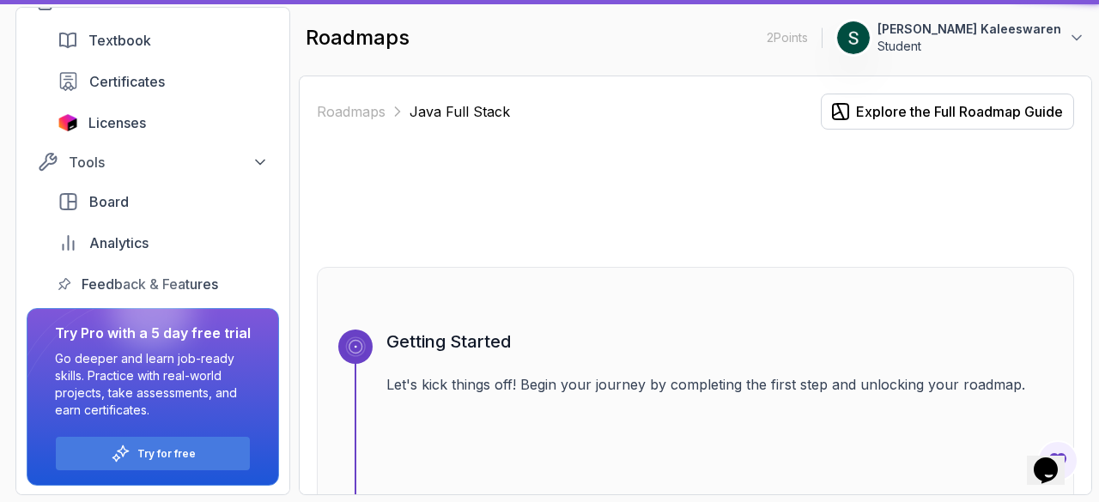
click at [965, 464] on div "Getting Started Let's kick things off! Begin your journey by completing the fir…" at bounding box center [719, 416] width 666 height 172
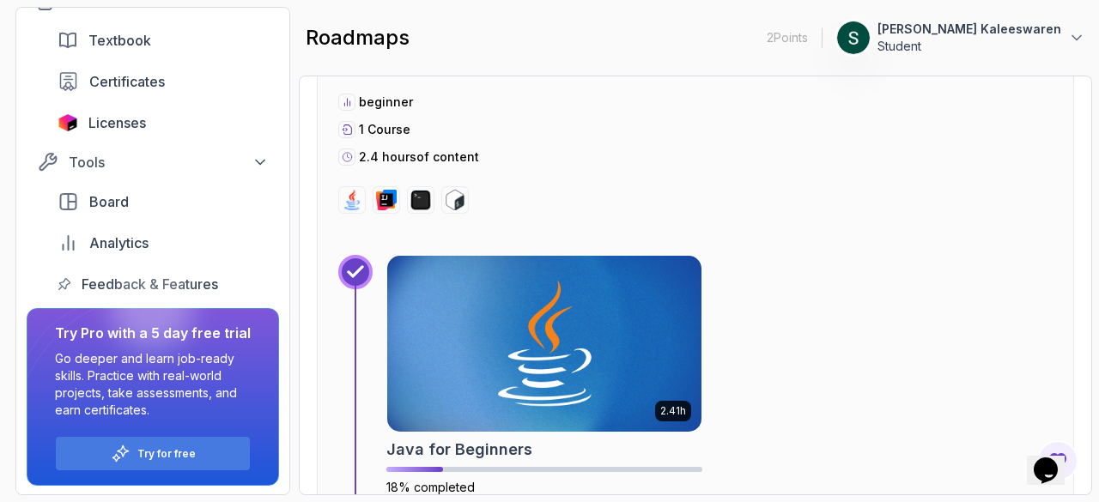
scroll to position [2300, 0]
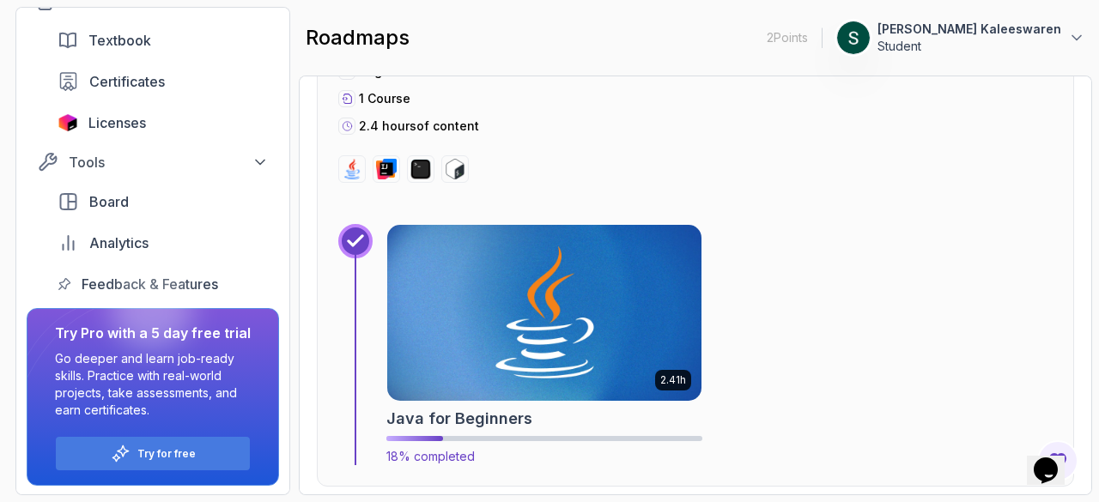
click at [632, 358] on img at bounding box center [544, 313] width 330 height 185
